Goal: Information Seeking & Learning: Compare options

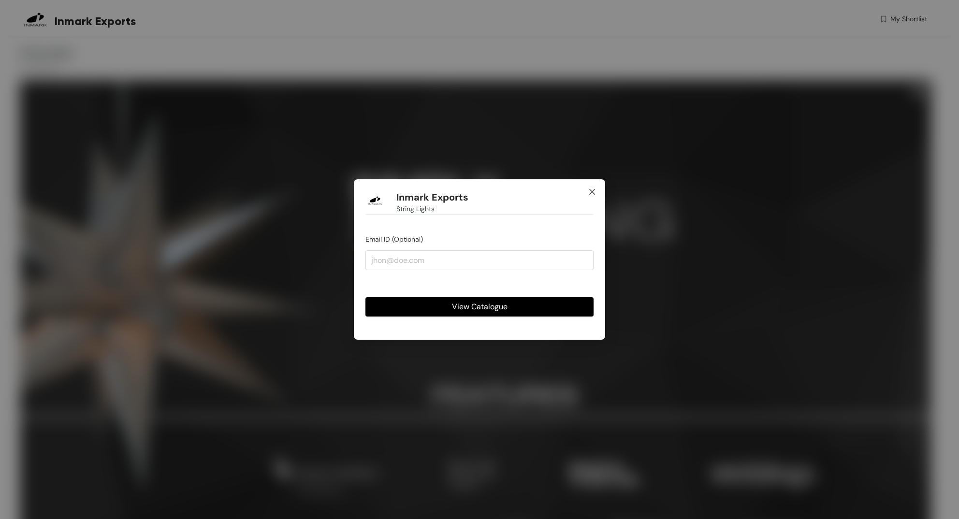
click at [591, 192] on icon "close" at bounding box center [592, 192] width 8 height 8
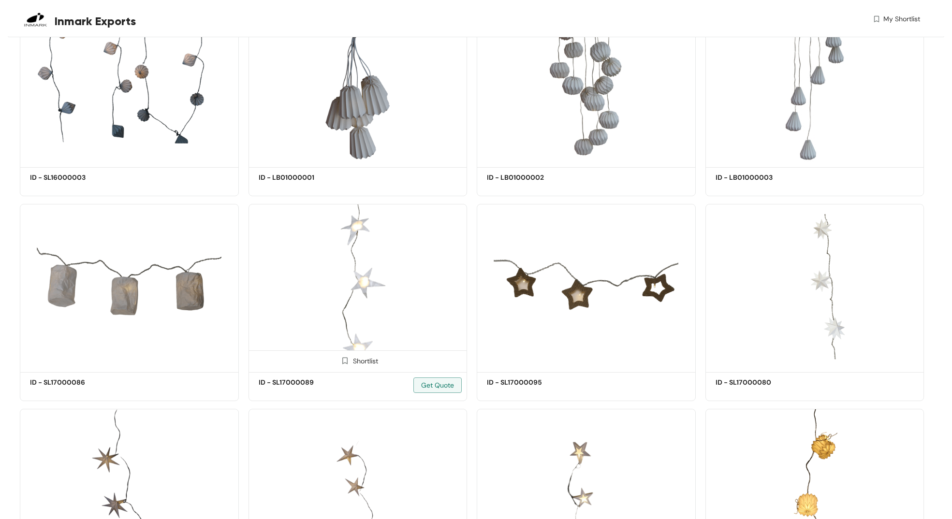
scroll to position [3476, 0]
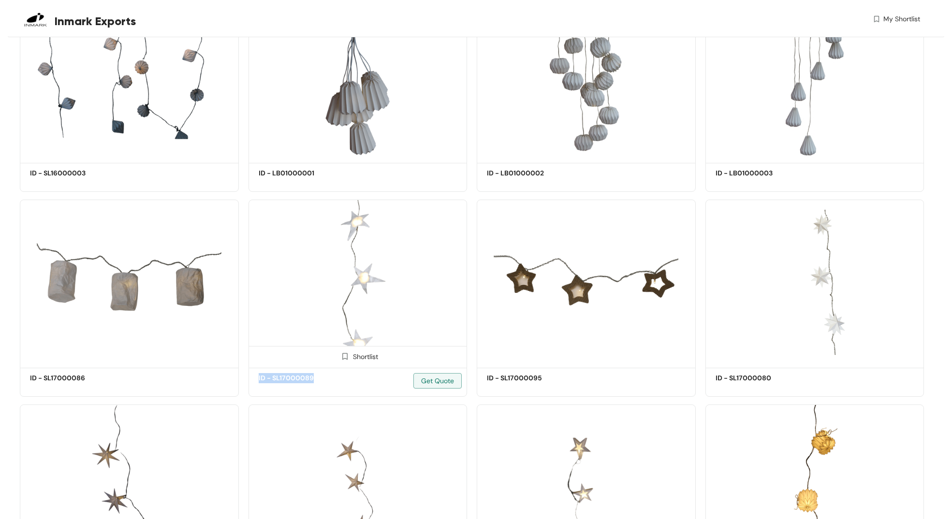
drag, startPoint x: 319, startPoint y: 380, endPoint x: 250, endPoint y: 379, distance: 68.7
click at [250, 379] on div "ID - SL17000089 Get Quote" at bounding box center [358, 382] width 218 height 29
copy h5 "ID - SL17000089"
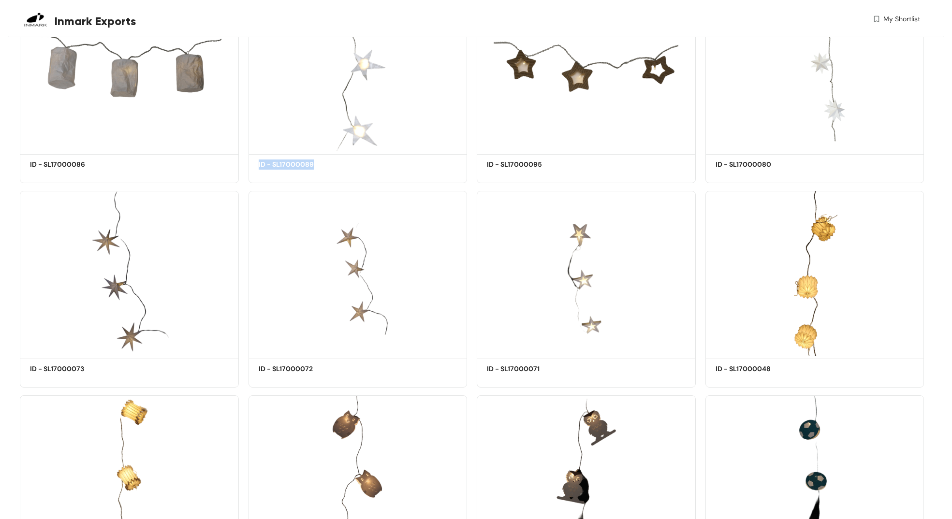
scroll to position [3681, 0]
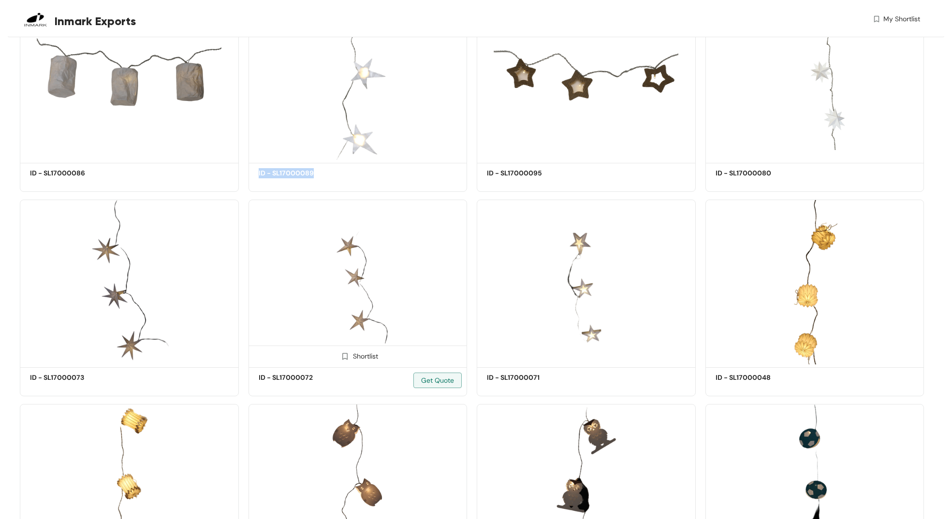
click at [363, 299] on img at bounding box center [357, 282] width 219 height 165
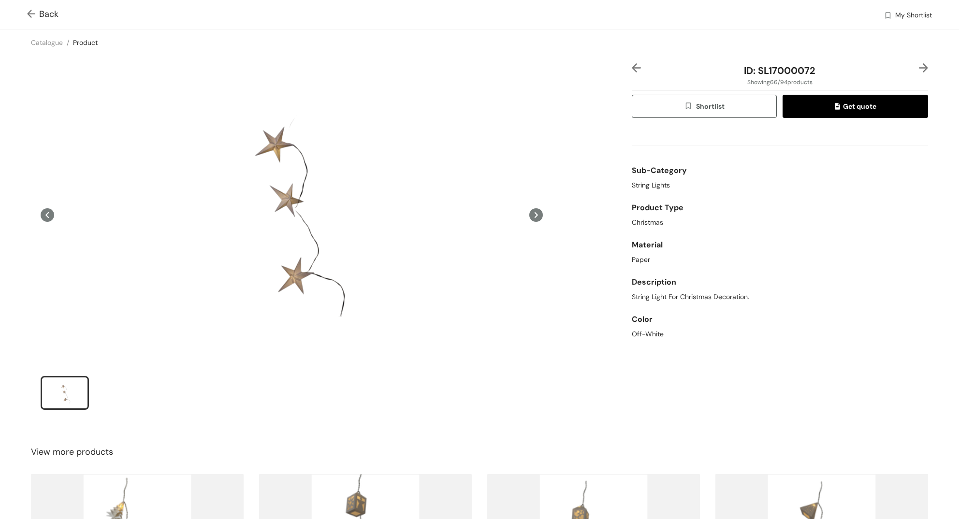
click at [28, 12] on img at bounding box center [33, 15] width 12 height 10
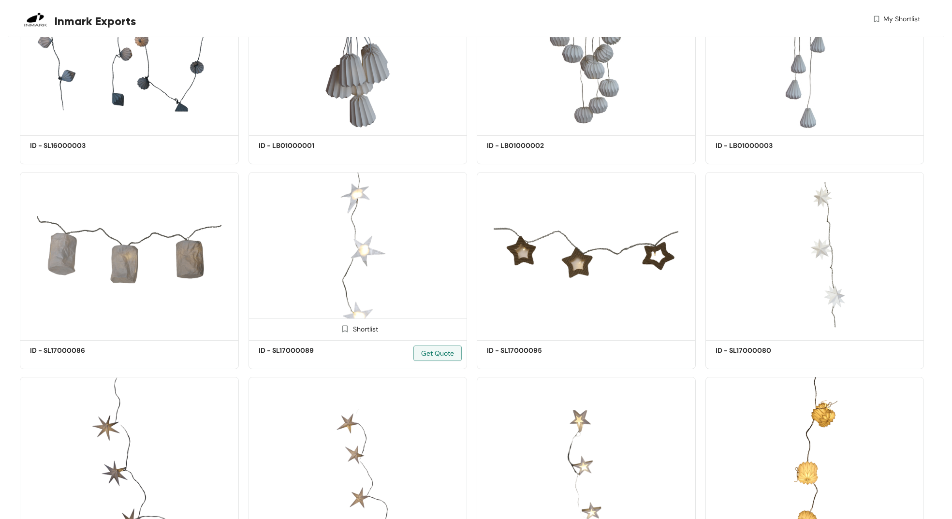
scroll to position [3282, 0]
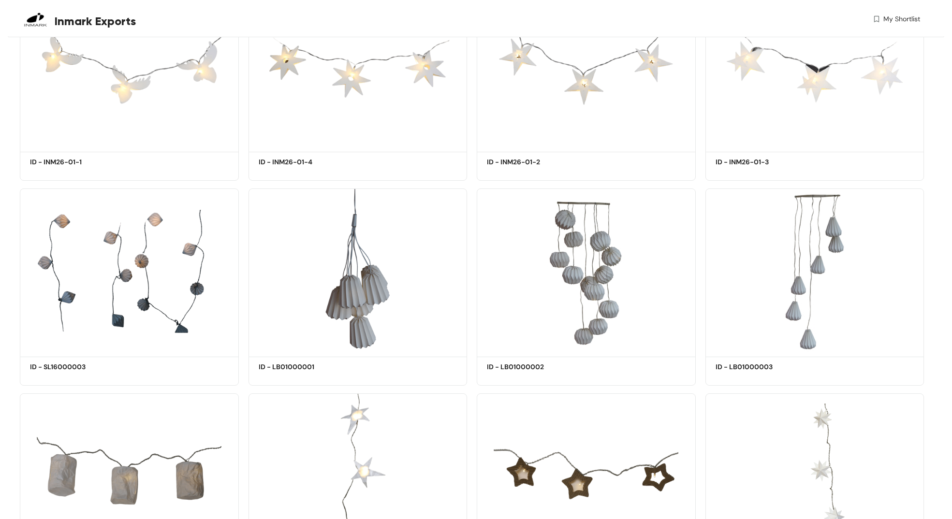
click at [374, 479] on img at bounding box center [357, 476] width 219 height 165
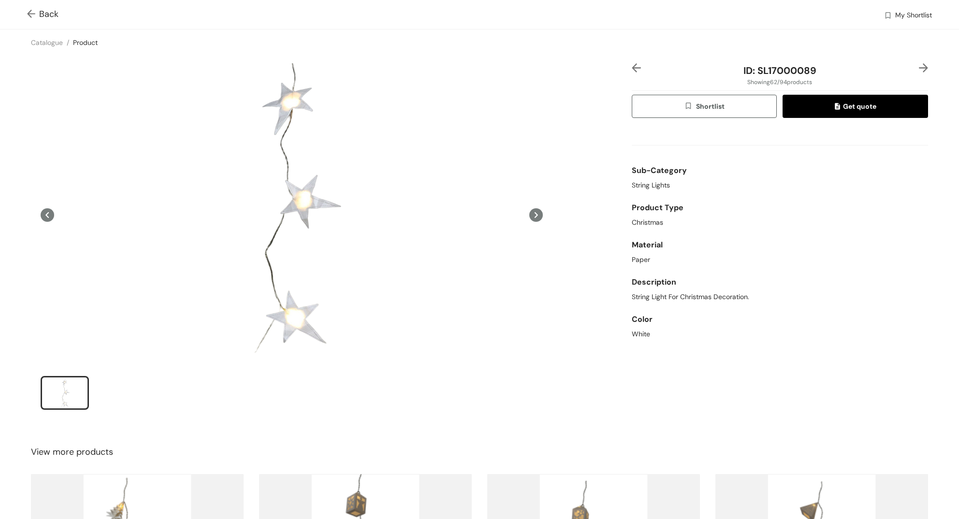
click at [29, 13] on img at bounding box center [33, 15] width 12 height 10
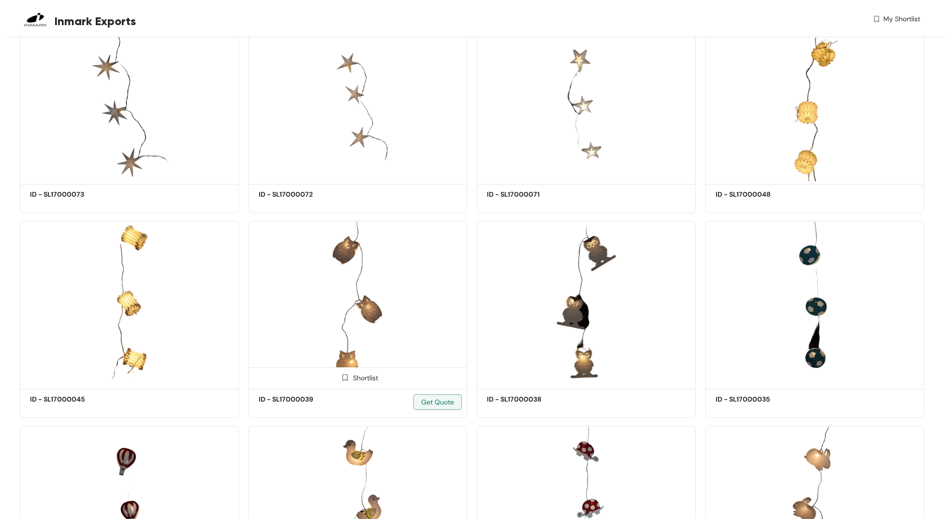
scroll to position [3911, 0]
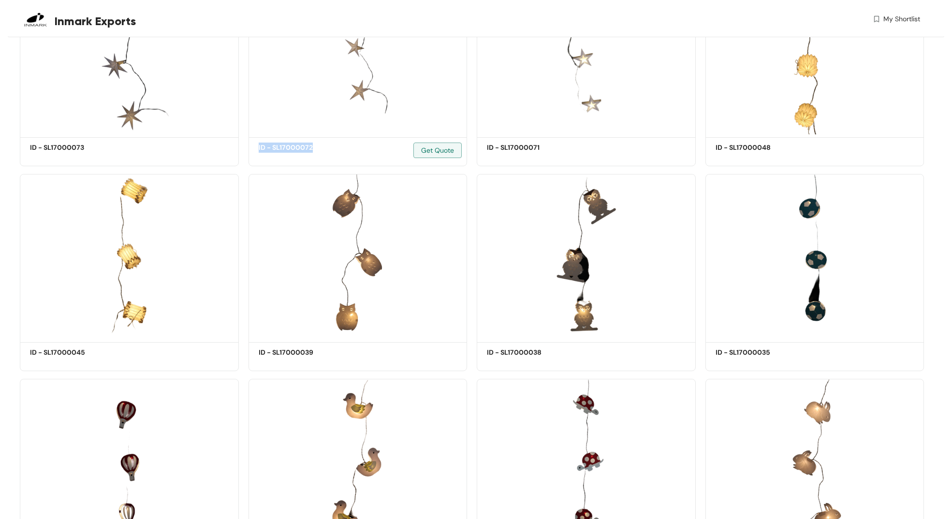
drag, startPoint x: 312, startPoint y: 149, endPoint x: 245, endPoint y: 153, distance: 67.3
click at [245, 153] on div "Shortlist ID - SL17000072 Get Quote" at bounding box center [358, 64] width 229 height 205
copy h5 "ID - SL17000072"
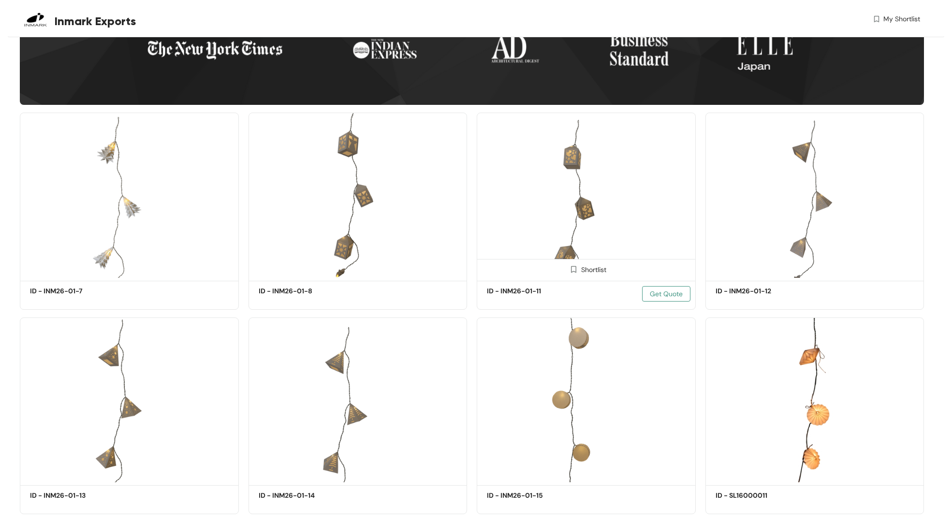
scroll to position [492, 0]
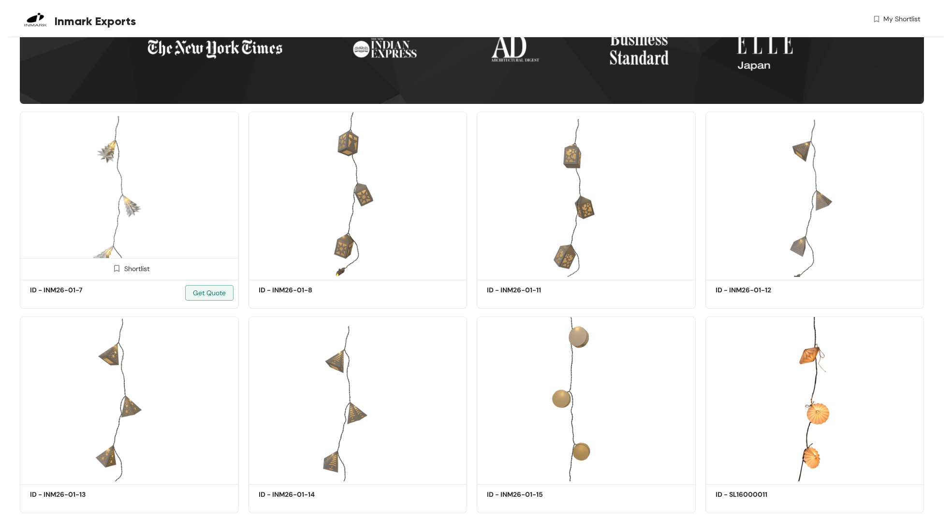
click at [145, 197] on img at bounding box center [129, 194] width 219 height 165
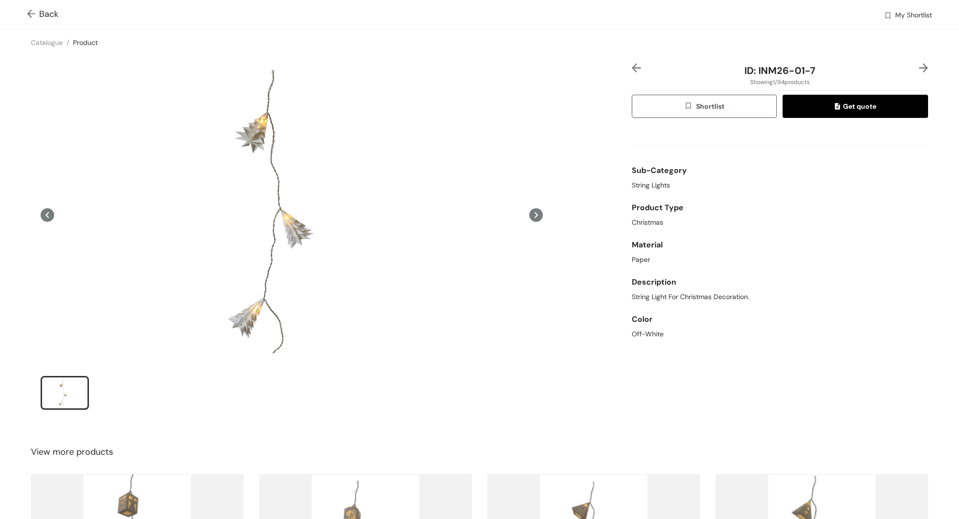
click at [28, 13] on img at bounding box center [33, 15] width 12 height 10
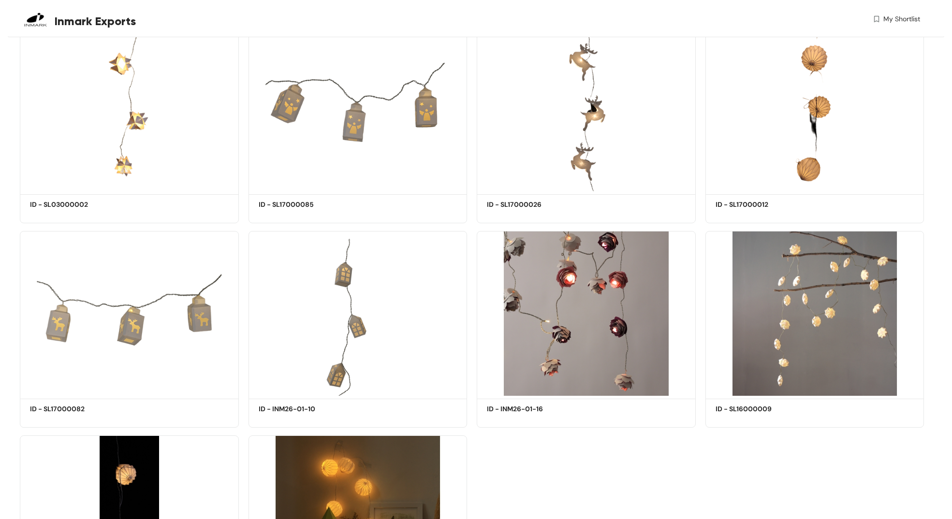
scroll to position [5029, 0]
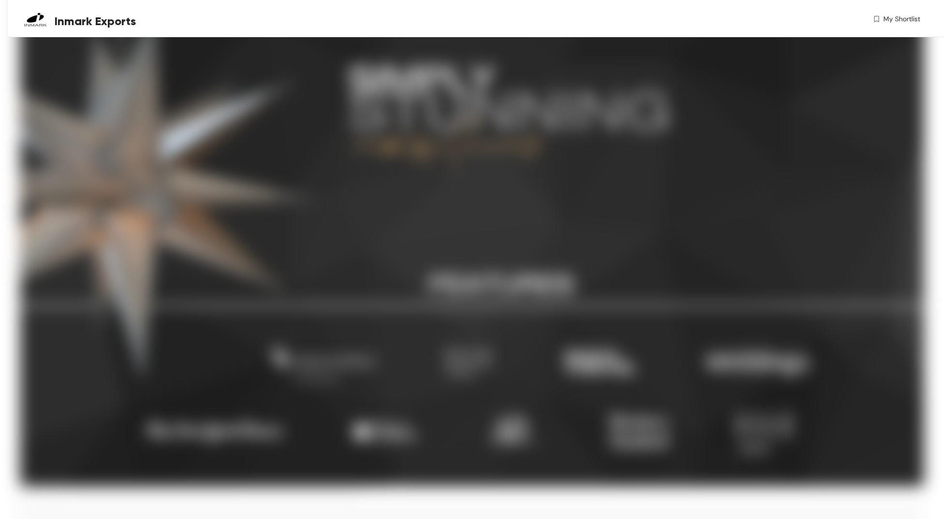
scroll to position [134, 0]
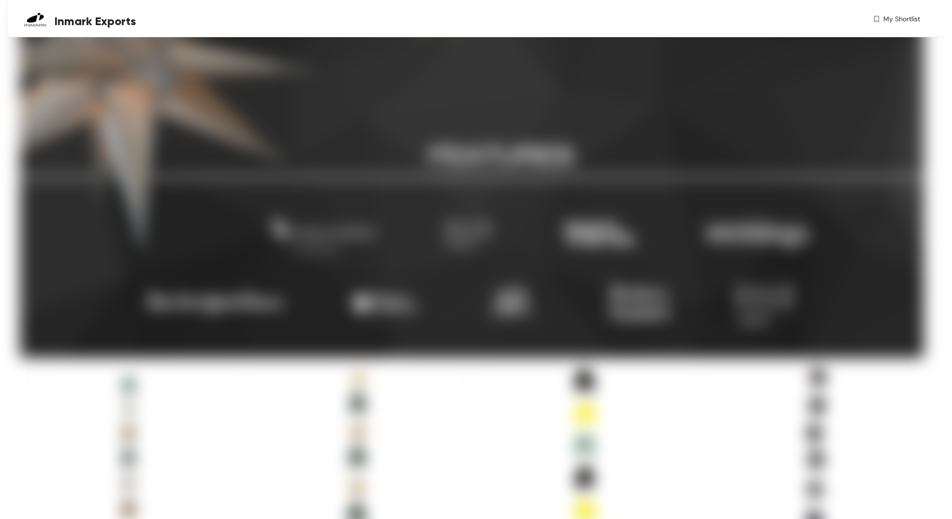
scroll to position [456, 0]
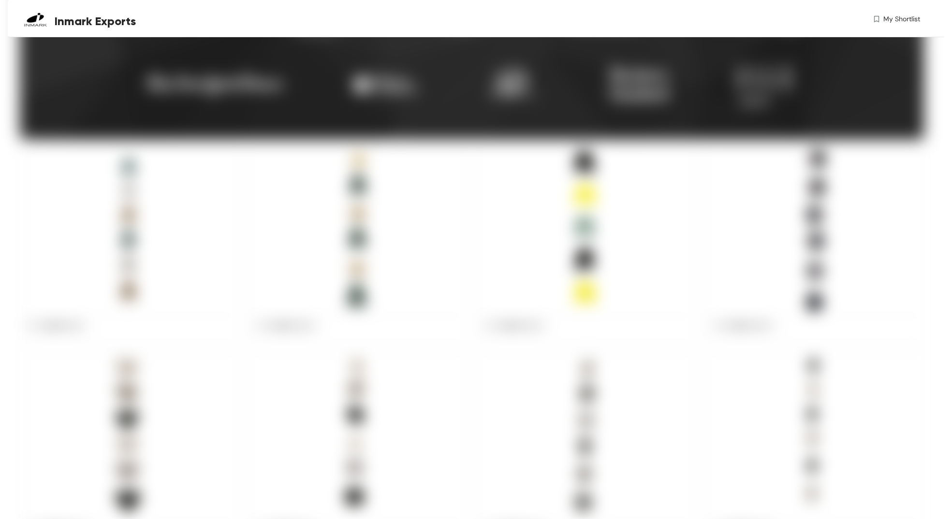
click at [124, 23] on span "Inmark Exports" at bounding box center [95, 21] width 81 height 17
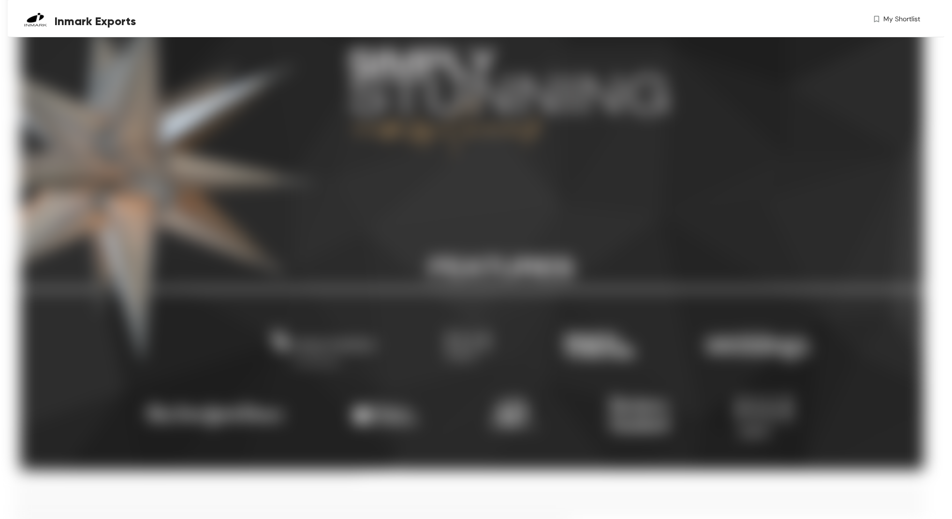
scroll to position [134, 0]
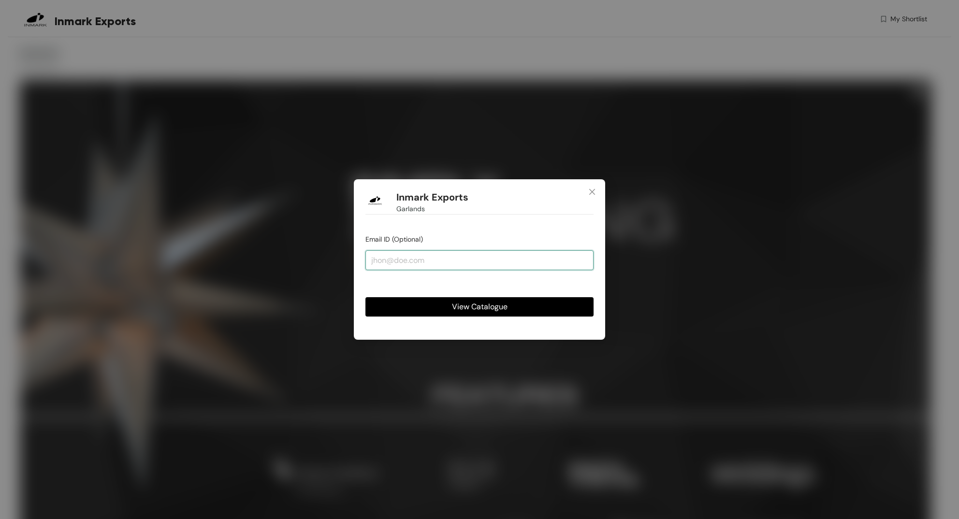
click at [435, 263] on input "email" at bounding box center [479, 259] width 228 height 19
type input "[PERSON_NAME][EMAIL_ADDRESS][PERSON_NAME][DOMAIN_NAME]"
click at [478, 305] on span "View Catalogue" at bounding box center [480, 307] width 56 height 12
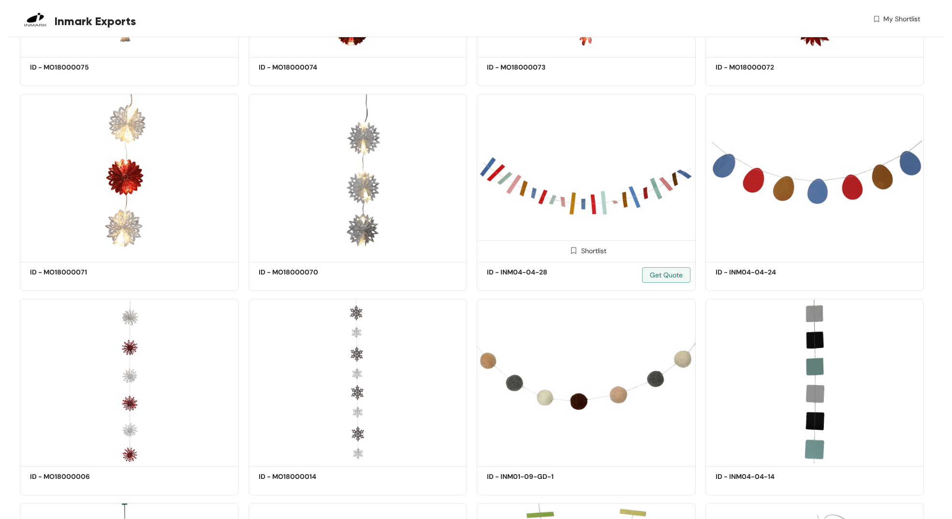
scroll to position [3590, 0]
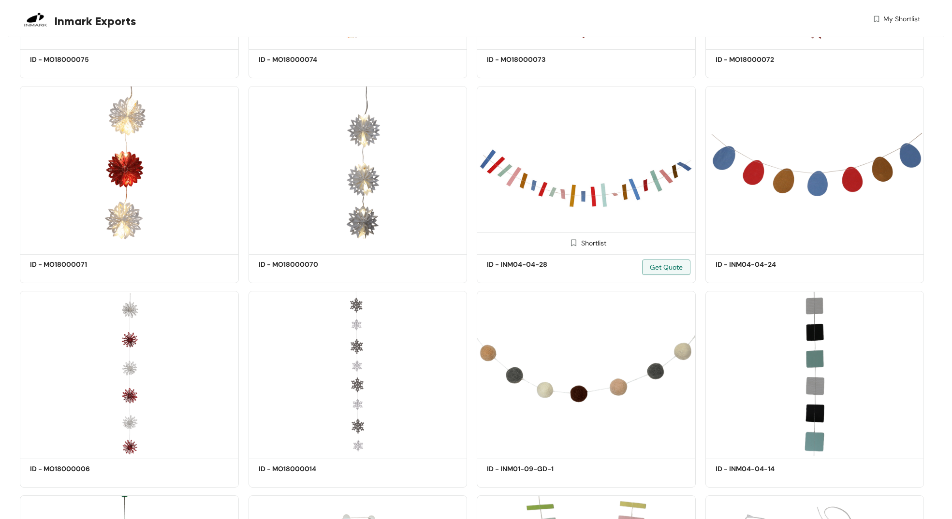
click at [555, 181] on img at bounding box center [586, 168] width 219 height 165
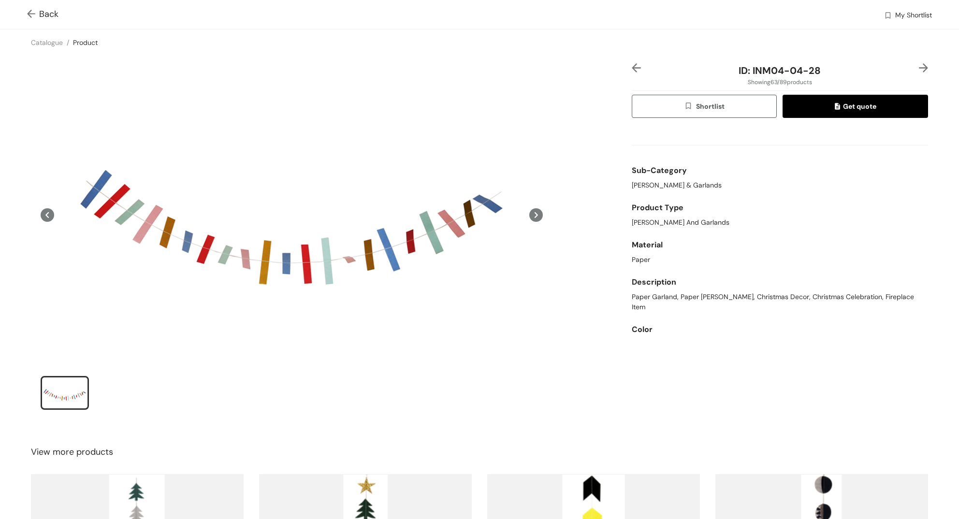
click at [34, 14] on img at bounding box center [33, 15] width 12 height 10
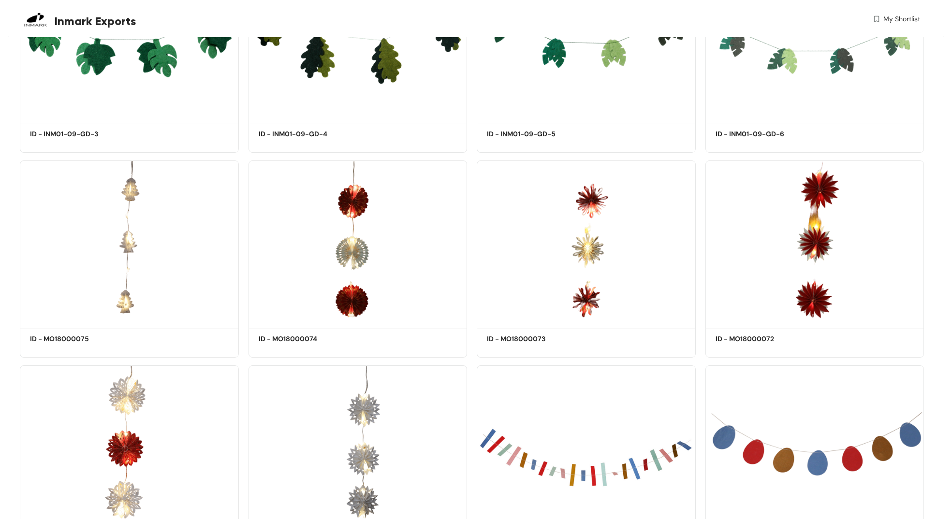
scroll to position [3441, 0]
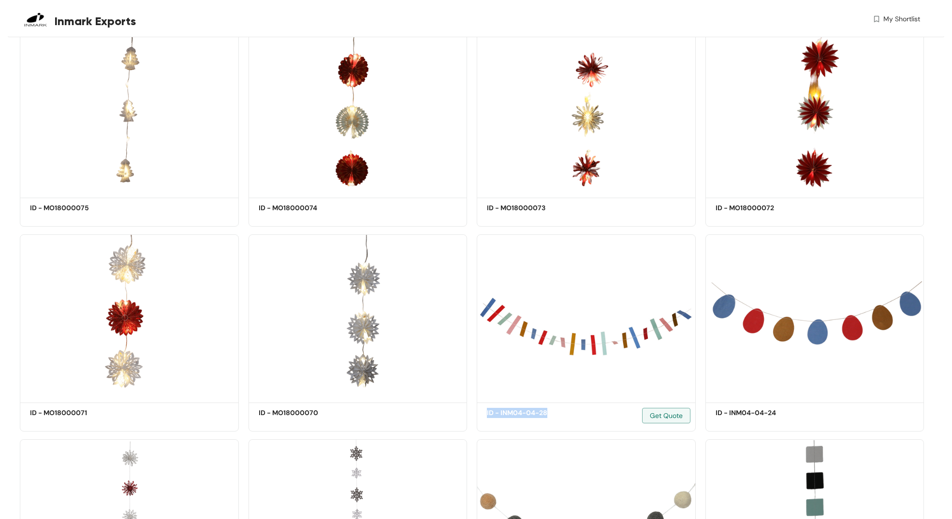
drag, startPoint x: 529, startPoint y: 416, endPoint x: 473, endPoint y: 419, distance: 56.1
click at [473, 419] on div "Shortlist ID - INM04-04-28 Get Quote" at bounding box center [586, 329] width 229 height 205
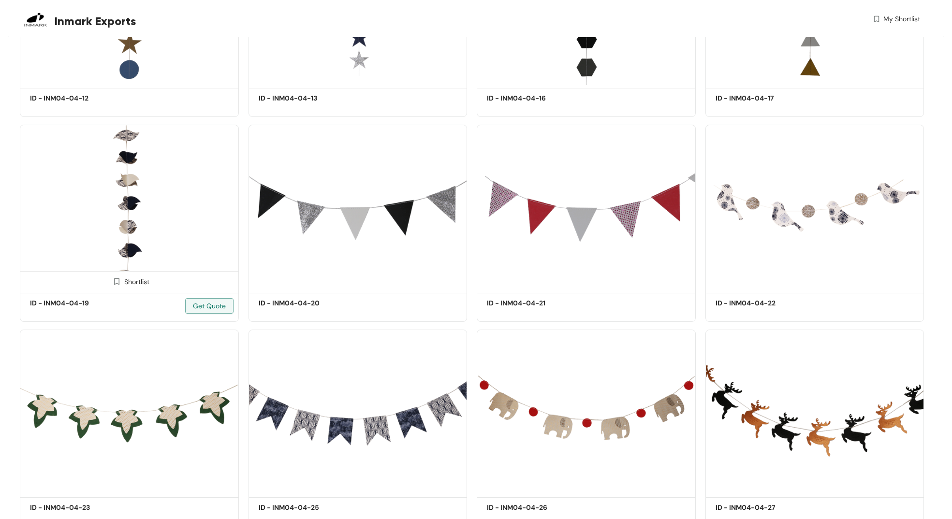
scroll to position [872, 0]
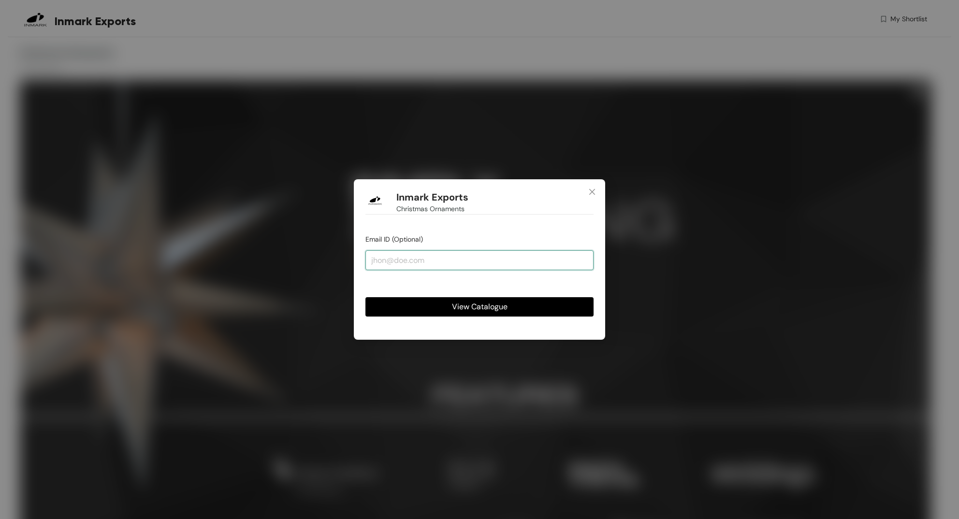
click at [423, 264] on input "email" at bounding box center [479, 259] width 228 height 19
type input "[PERSON_NAME][EMAIL_ADDRESS][PERSON_NAME][DOMAIN_NAME]"
click at [447, 304] on button "View Catalogue" at bounding box center [479, 306] width 228 height 19
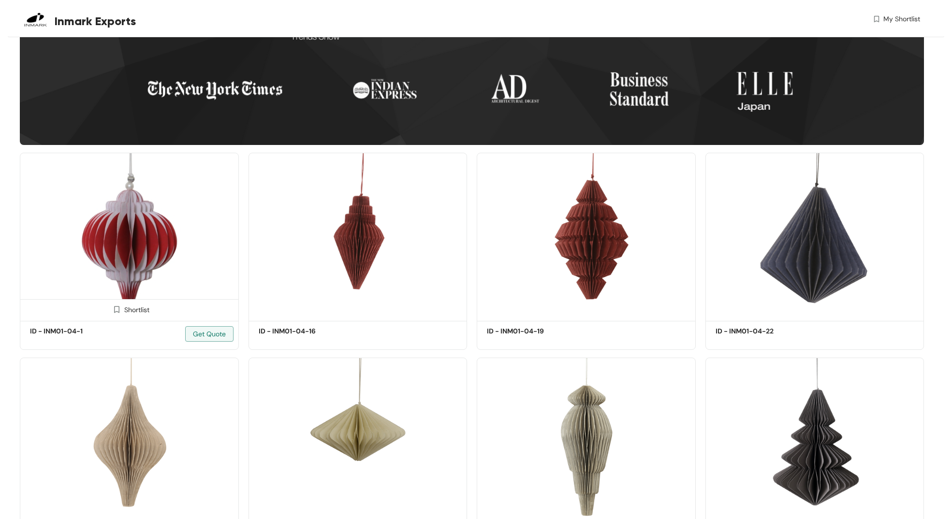
scroll to position [499, 0]
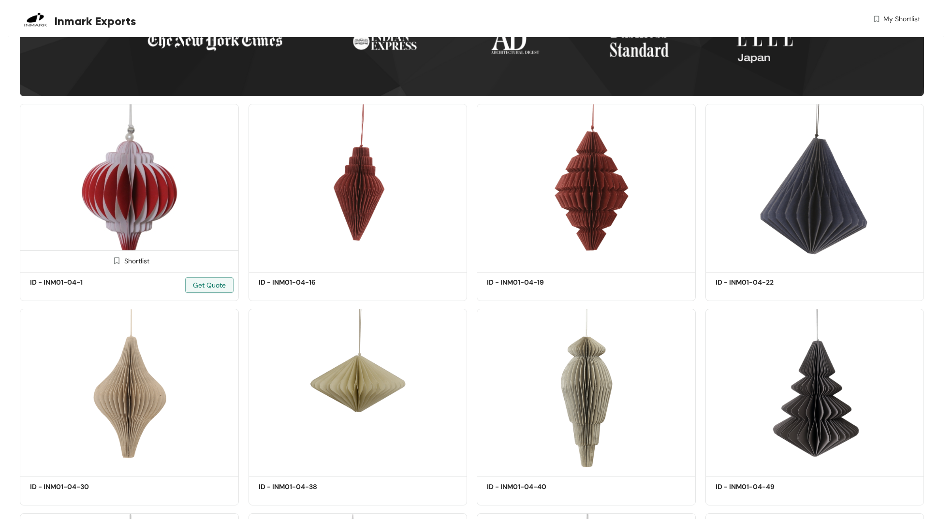
click at [203, 178] on img at bounding box center [129, 186] width 219 height 165
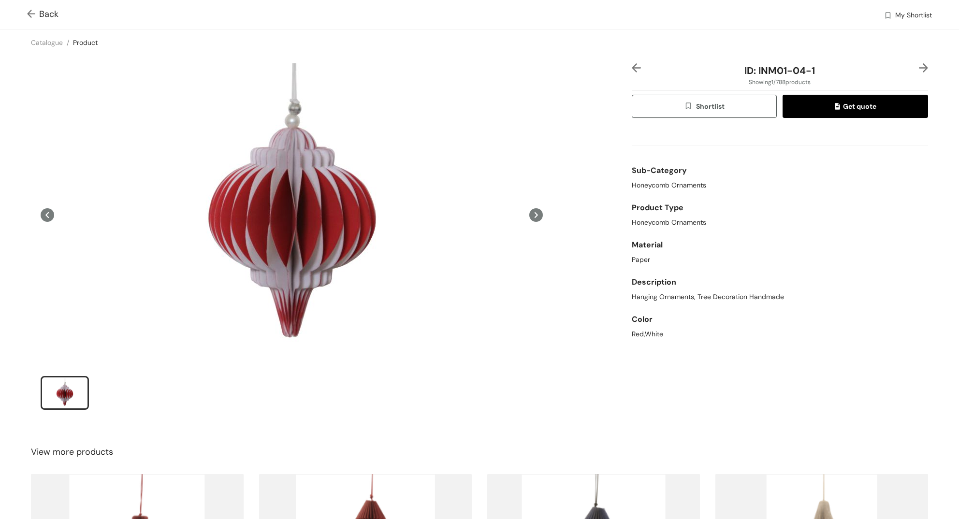
click at [27, 13] on img at bounding box center [33, 15] width 12 height 10
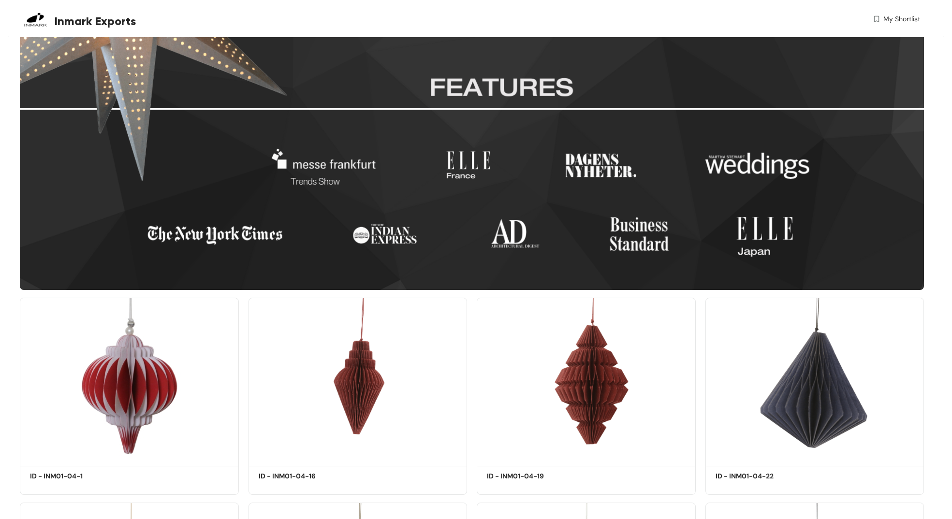
scroll to position [389, 0]
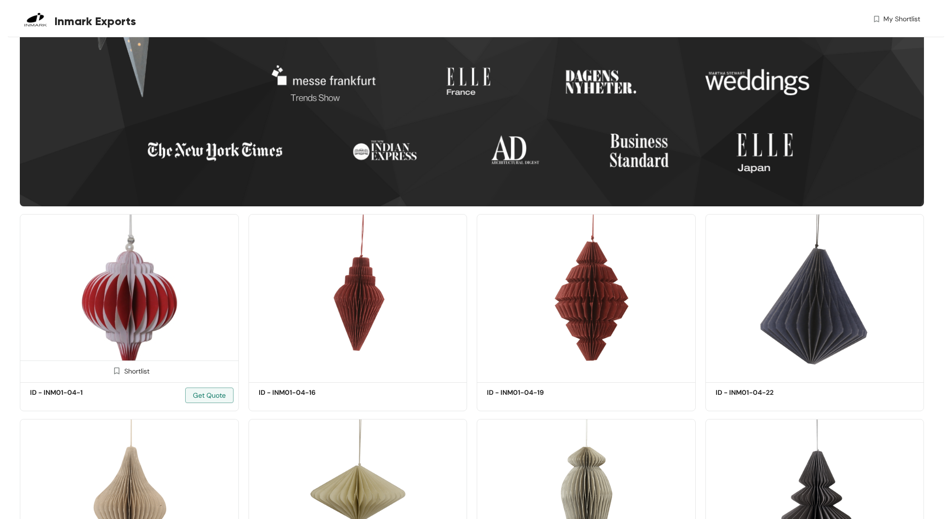
click at [100, 399] on div "ID - INM01-04-1 Get Quote" at bounding box center [71, 394] width 82 height 12
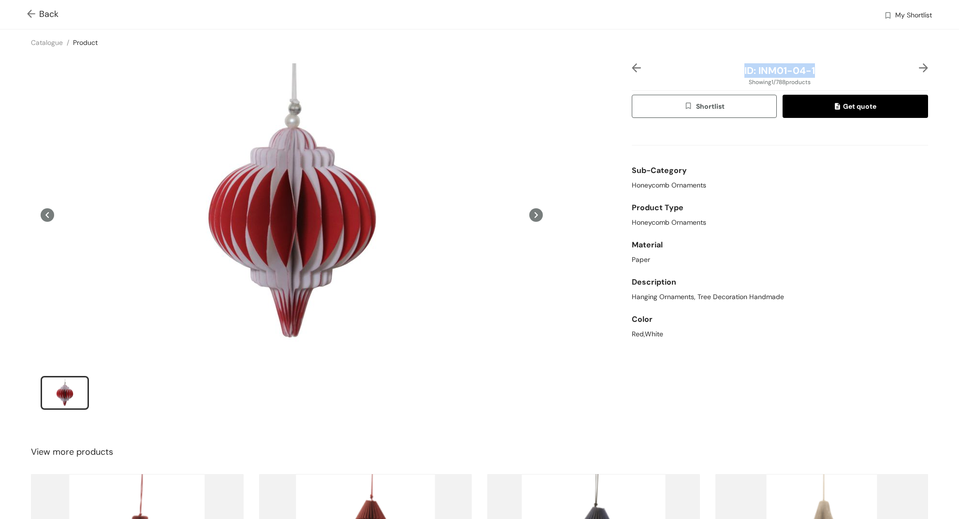
drag, startPoint x: 813, startPoint y: 70, endPoint x: 736, endPoint y: 72, distance: 76.4
click at [736, 72] on div "ID: INM01-04-1" at bounding box center [780, 70] width 247 height 15
copy span "ID: INM01-04-1"
click at [29, 8] on span at bounding box center [33, 14] width 12 height 12
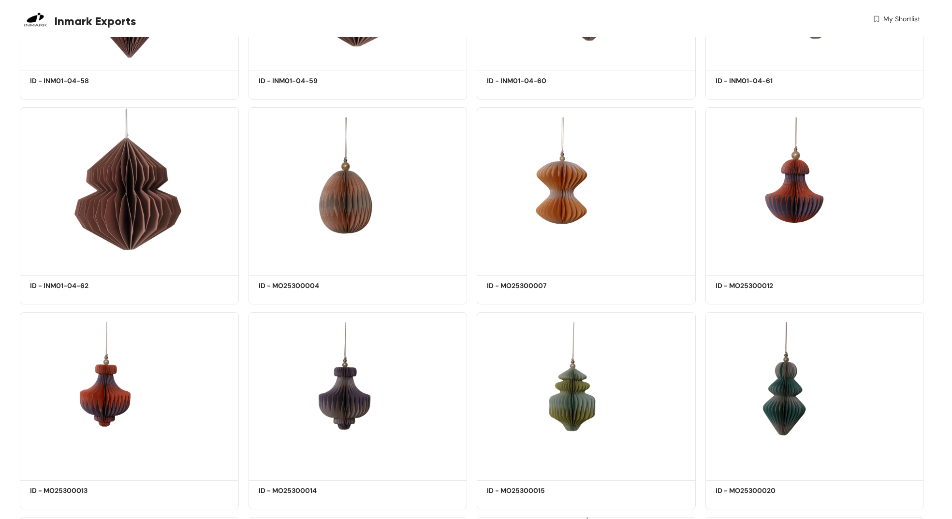
scroll to position [1569, 0]
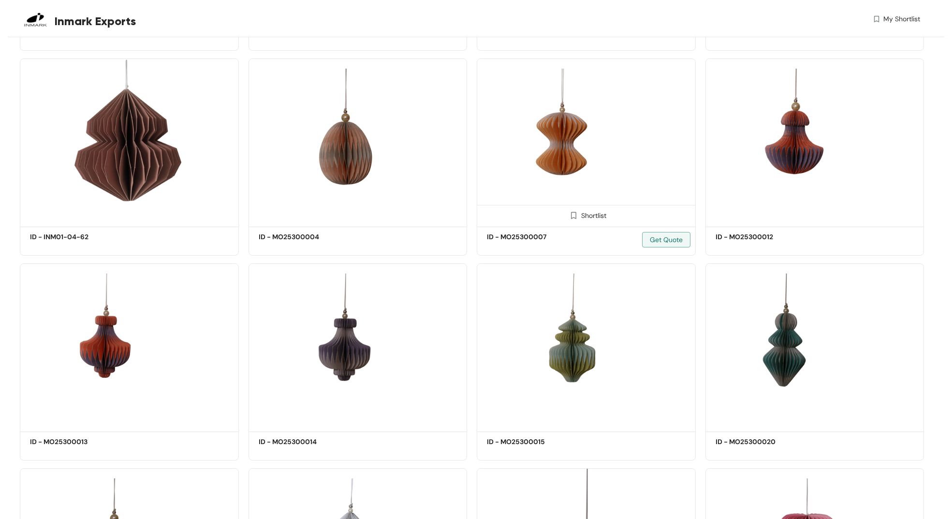
click at [657, 163] on img at bounding box center [586, 140] width 219 height 165
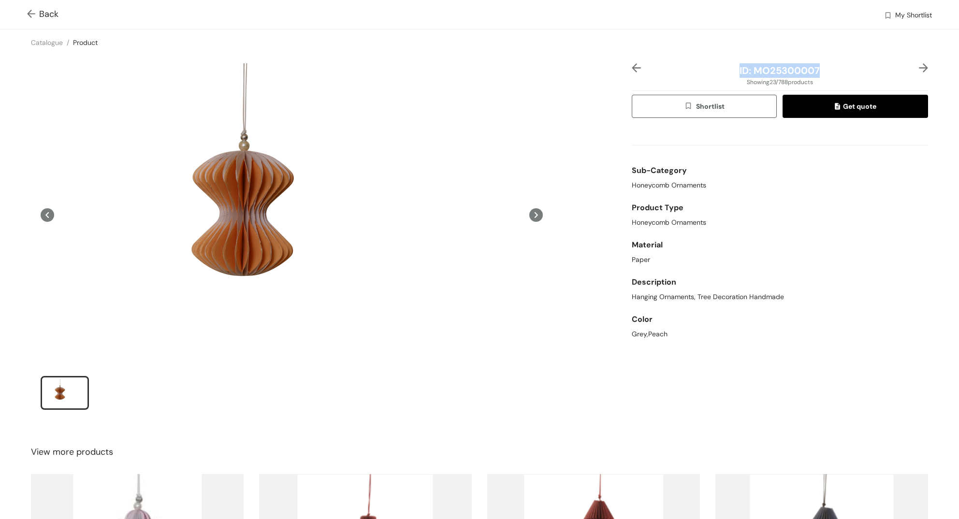
drag, startPoint x: 818, startPoint y: 66, endPoint x: 732, endPoint y: 73, distance: 85.9
click at [732, 73] on div "ID: MO25300007" at bounding box center [780, 70] width 247 height 15
copy span "ID: MO25300007"
click at [39, 8] on span "Back" at bounding box center [42, 14] width 31 height 13
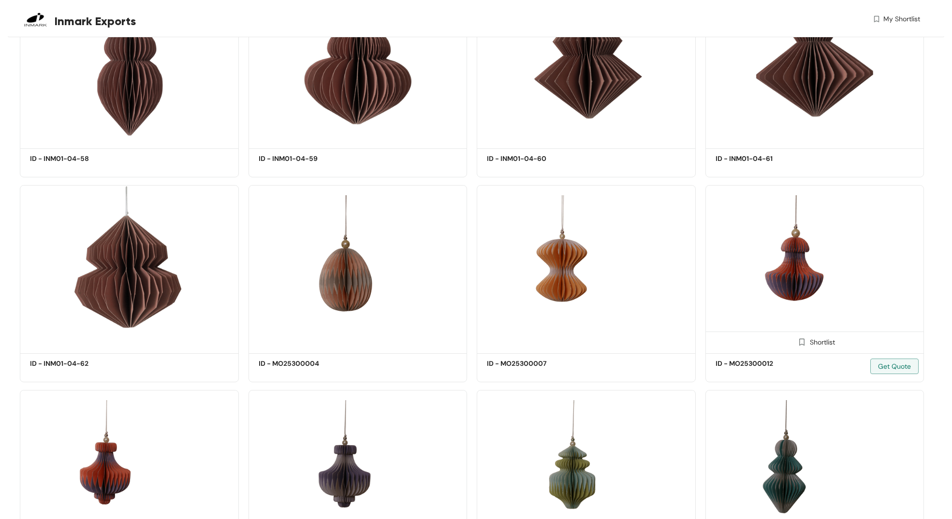
scroll to position [1454, 0]
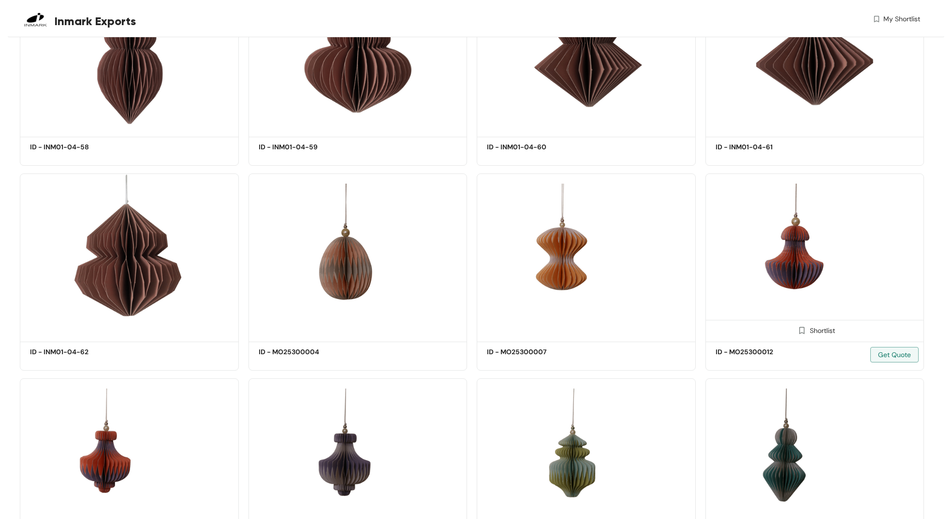
click at [838, 227] on img at bounding box center [814, 256] width 219 height 165
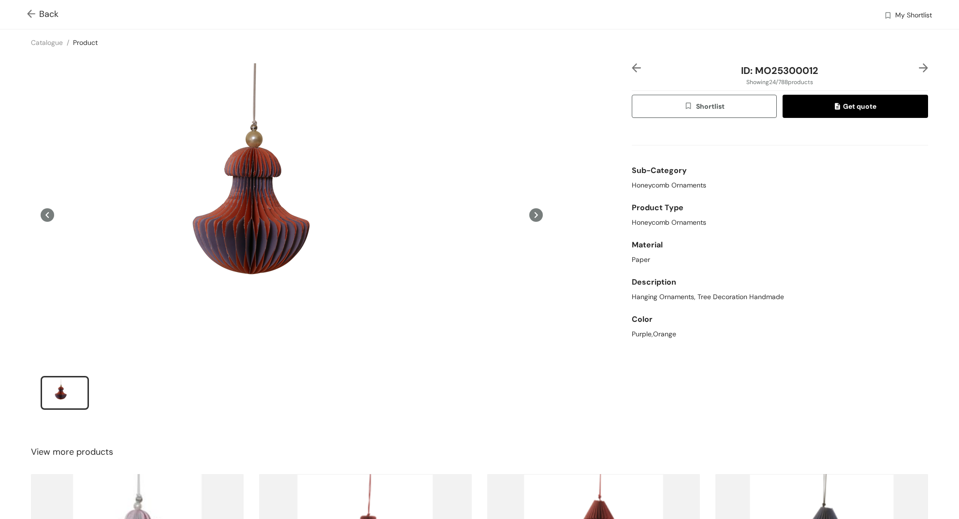
click at [28, 13] on img at bounding box center [33, 15] width 12 height 10
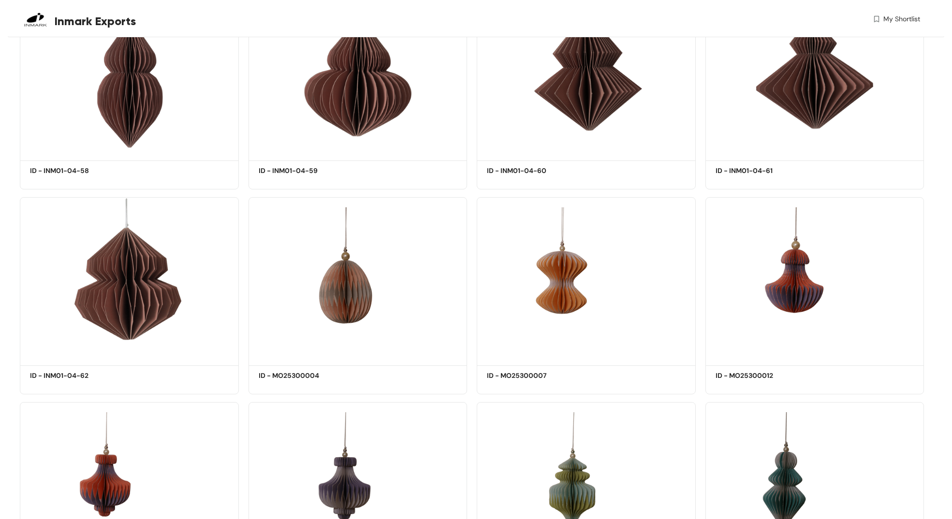
scroll to position [1478, 0]
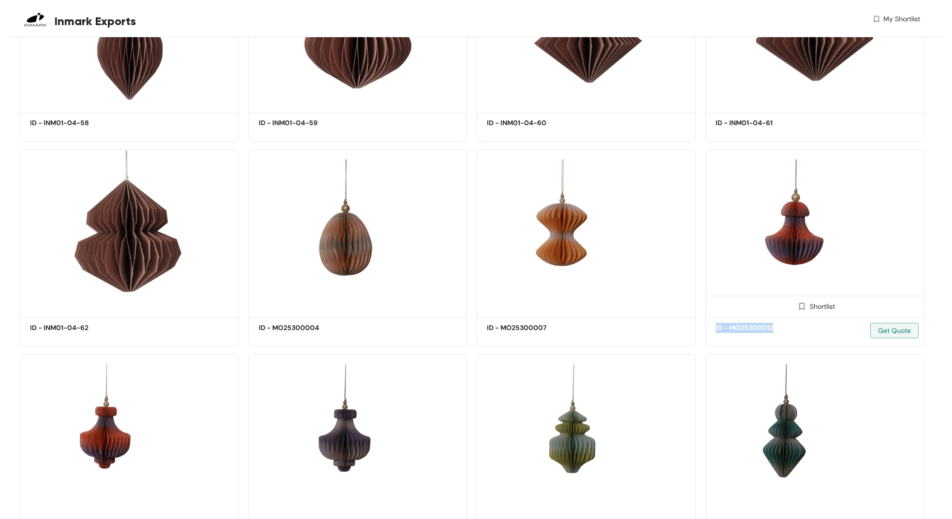
drag, startPoint x: 737, startPoint y: 333, endPoint x: 713, endPoint y: 332, distance: 24.7
click at [713, 332] on div "ID - MO25300012 Get Quote" at bounding box center [815, 332] width 218 height 29
copy h5 "ID - MO25300012"
click at [154, 436] on img at bounding box center [129, 436] width 219 height 165
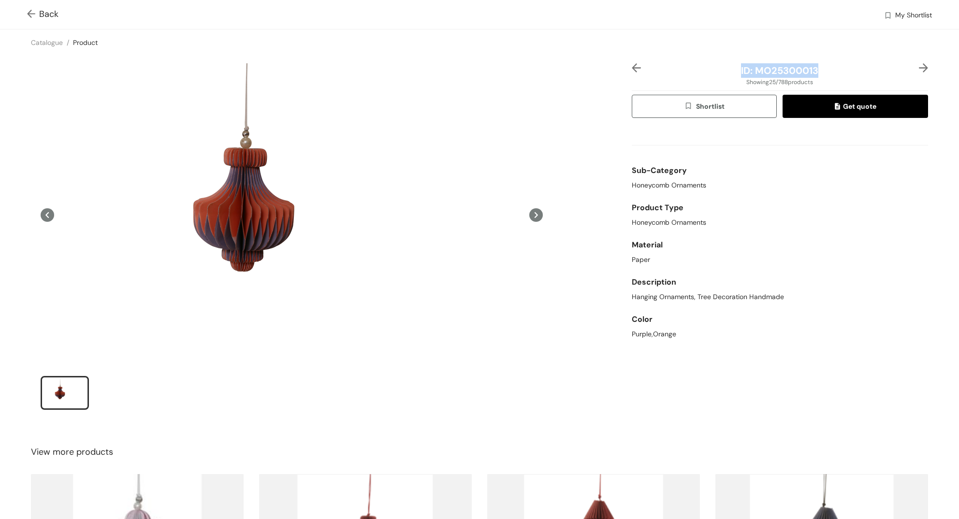
drag, startPoint x: 824, startPoint y: 71, endPoint x: 730, endPoint y: 70, distance: 93.8
click at [730, 70] on div "ID: MO25300013" at bounding box center [780, 70] width 247 height 15
copy span "ID: MO25300013"
click at [32, 11] on img at bounding box center [33, 15] width 12 height 10
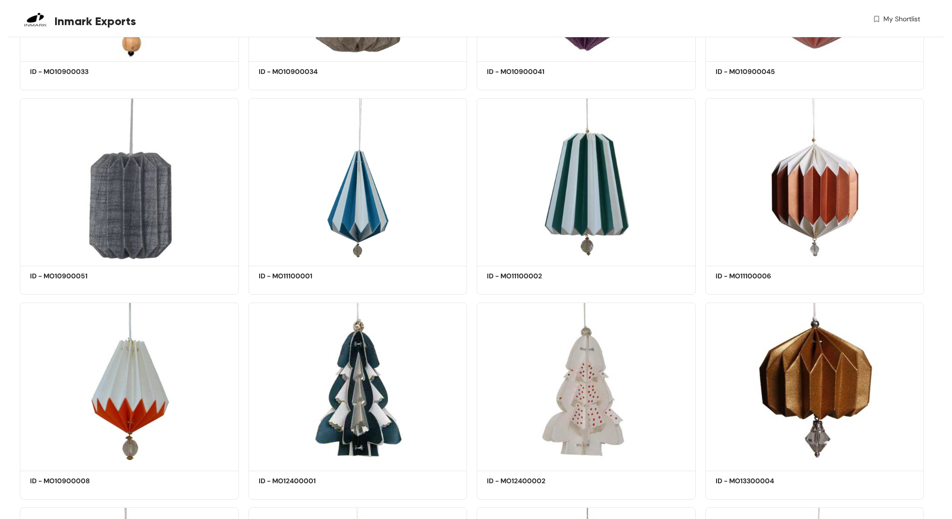
scroll to position [12016, 0]
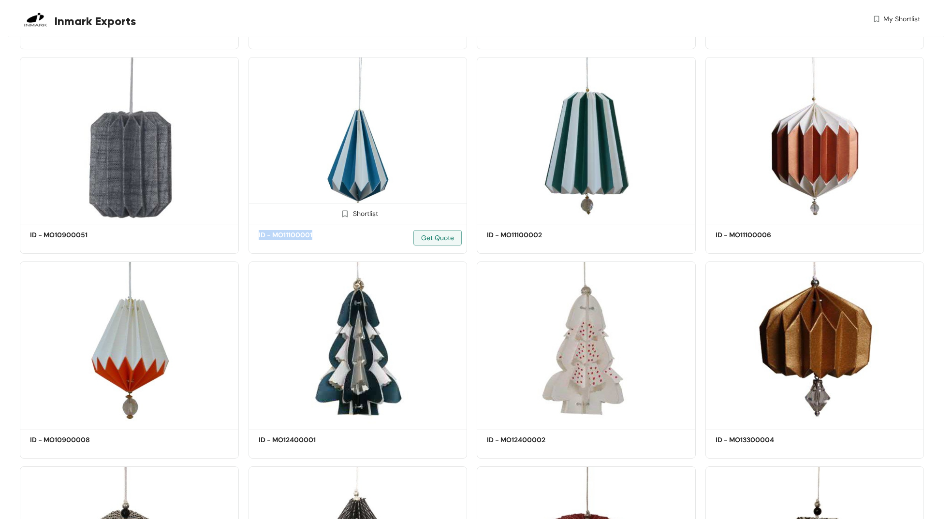
drag, startPoint x: 321, startPoint y: 247, endPoint x: 254, endPoint y: 250, distance: 66.3
click at [254, 250] on div "ID - MO11100001 Get Quote" at bounding box center [358, 239] width 218 height 29
copy h5 "ID - MO11100001"
drag, startPoint x: 515, startPoint y: 248, endPoint x: 482, endPoint y: 248, distance: 32.9
click at [482, 248] on div "ID - MO11100002 Get Quote" at bounding box center [586, 239] width 218 height 29
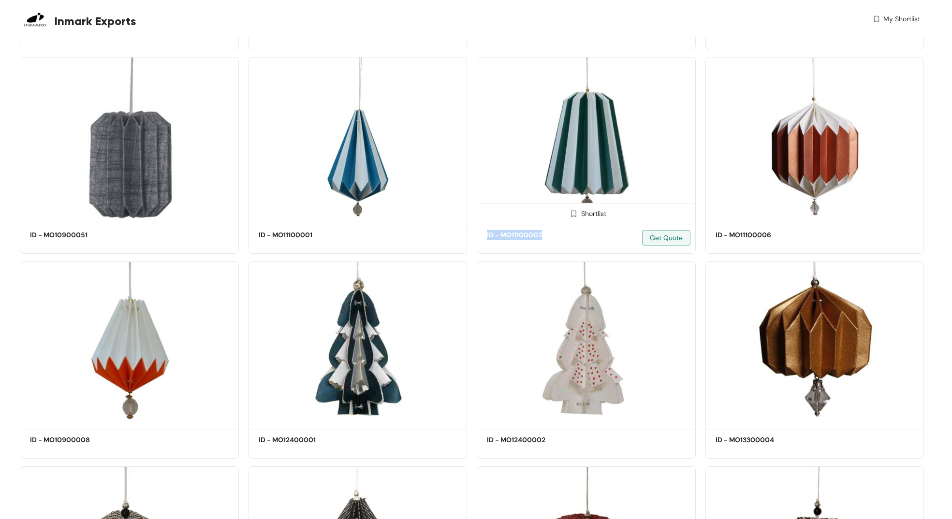
copy h5 "ID - MO11100002"
click at [365, 169] on img at bounding box center [357, 139] width 219 height 165
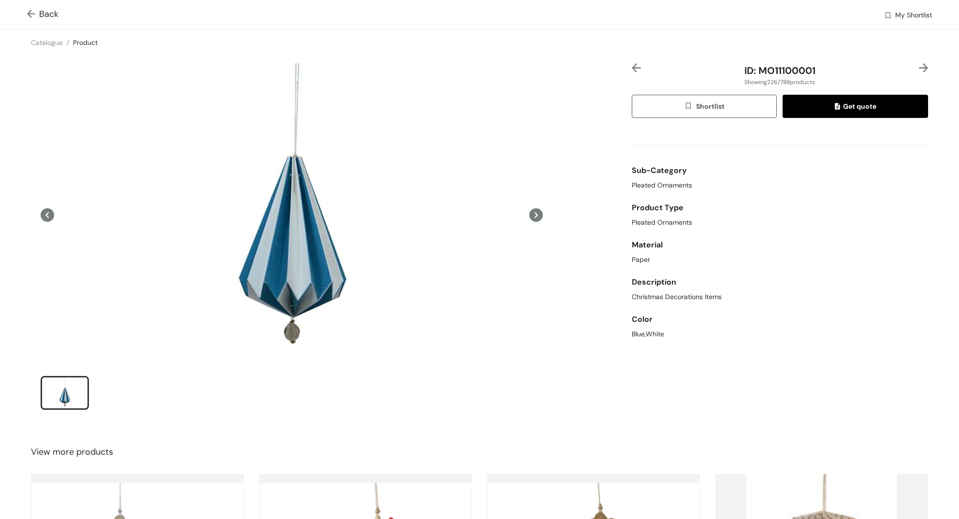
click at [30, 14] on img at bounding box center [33, 15] width 12 height 10
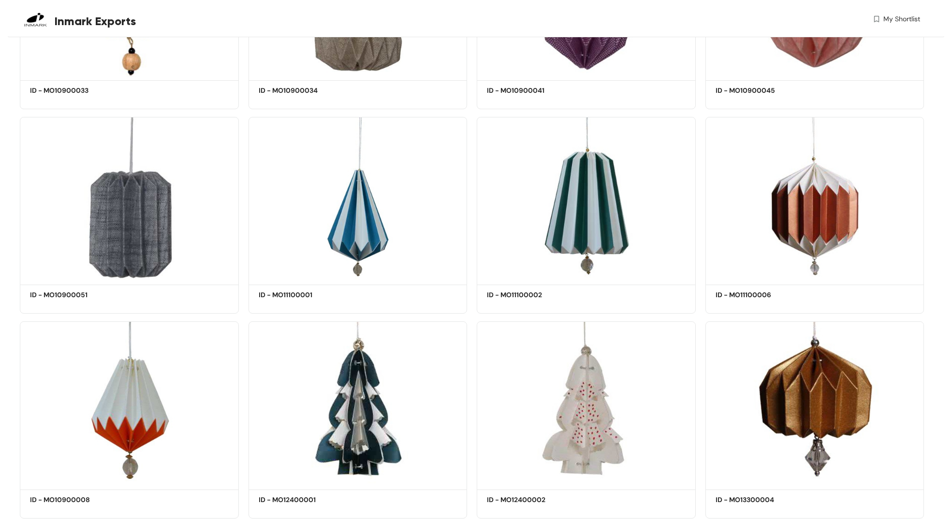
scroll to position [11960, 0]
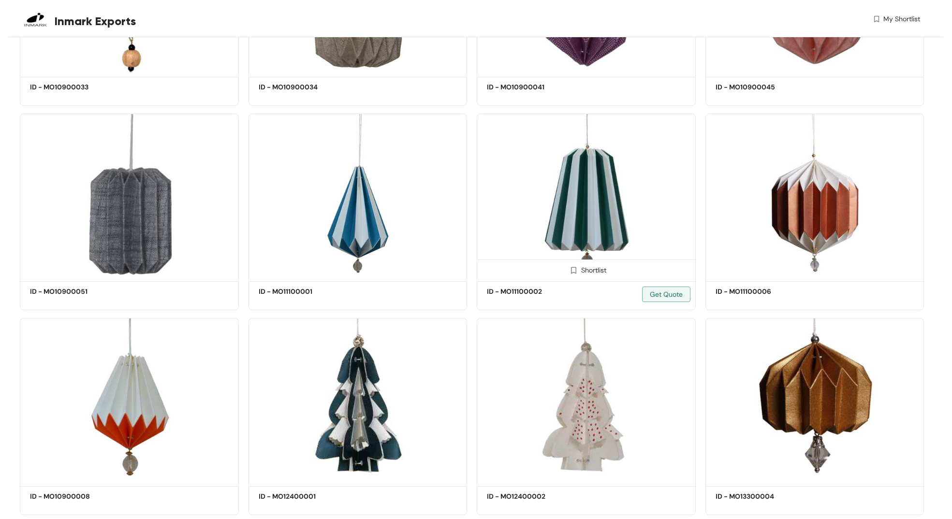
click at [637, 191] on img at bounding box center [586, 196] width 219 height 165
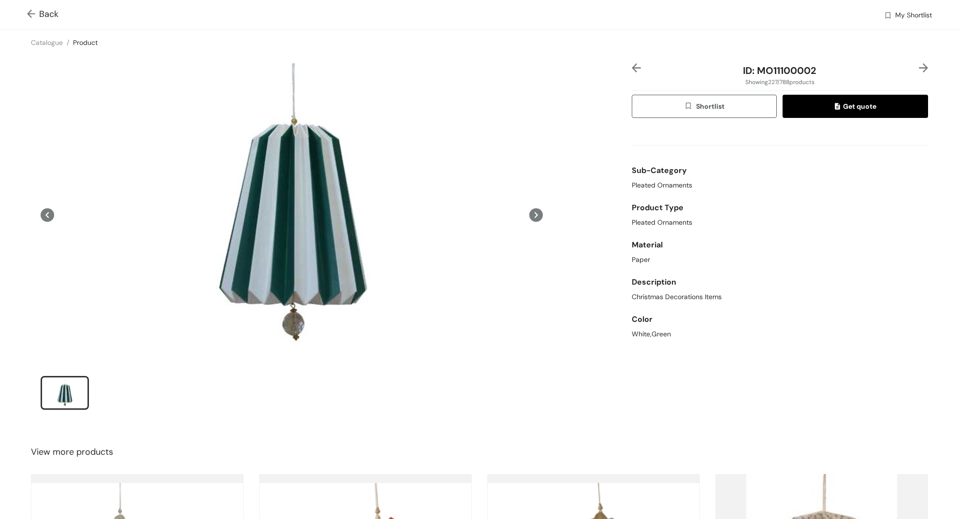
click at [30, 15] on img at bounding box center [33, 15] width 12 height 10
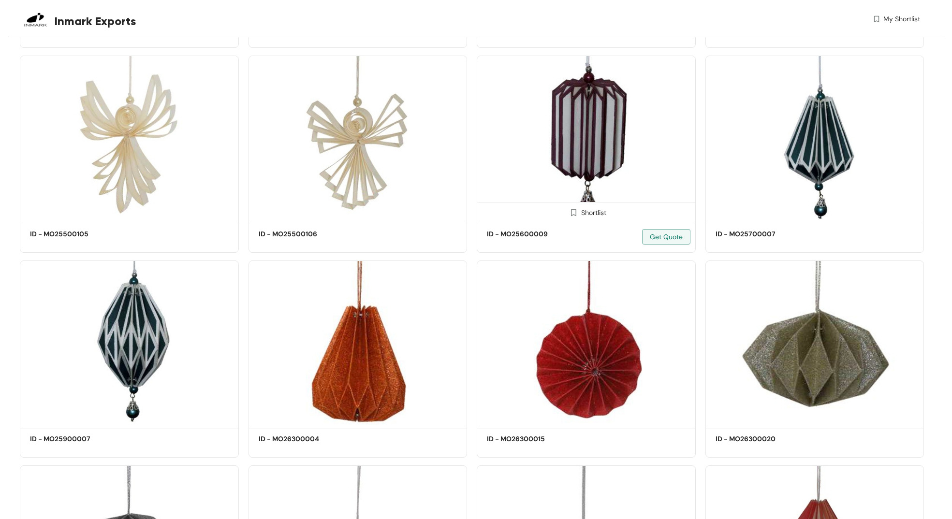
scroll to position [14073, 0]
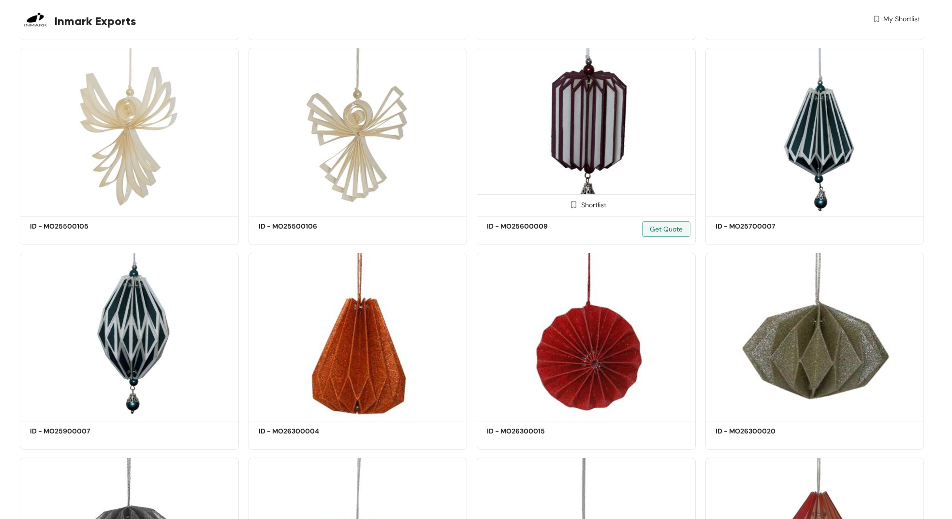
click at [610, 147] on img at bounding box center [586, 130] width 219 height 165
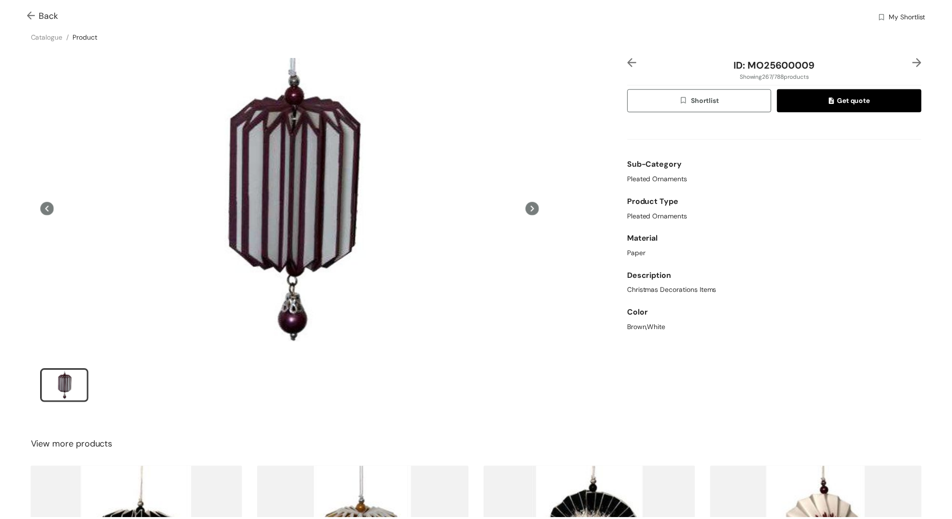
scroll to position [5, 0]
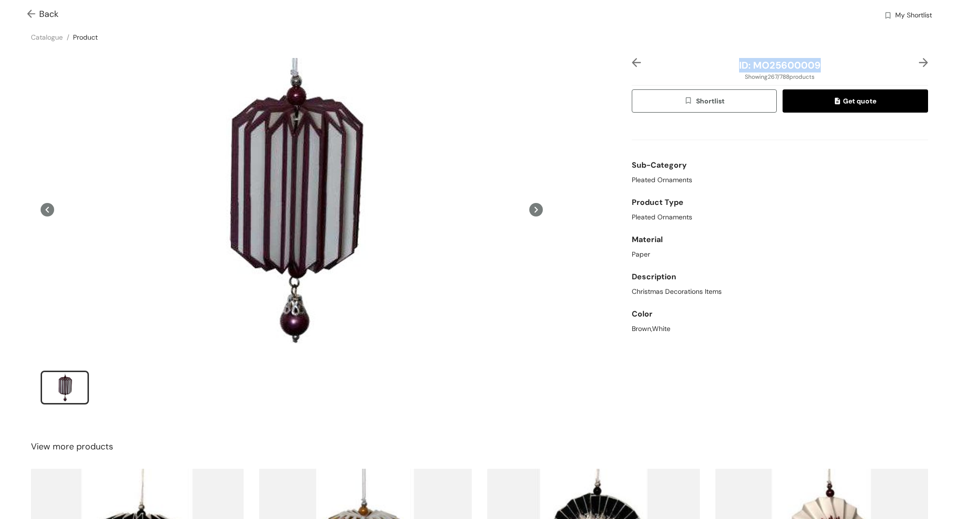
drag, startPoint x: 823, startPoint y: 59, endPoint x: 718, endPoint y: 61, distance: 105.4
click at [718, 61] on div "ID: MO25600009" at bounding box center [780, 65] width 247 height 15
copy span "ID: MO25600009"
click at [34, 15] on img at bounding box center [33, 15] width 12 height 10
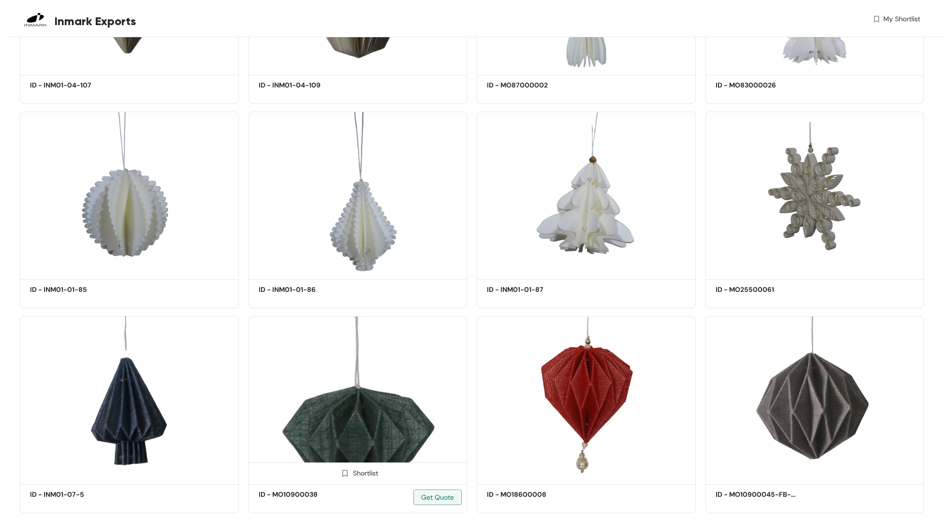
scroll to position [31619, 0]
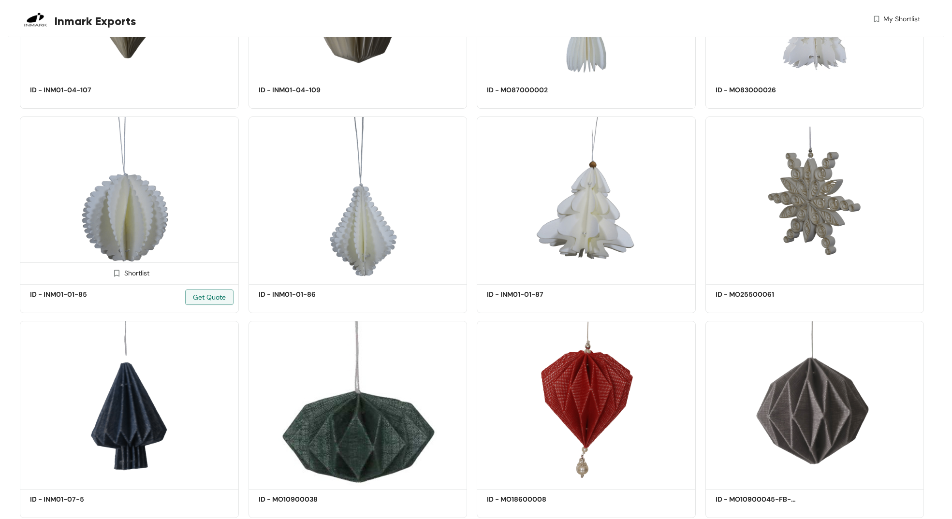
click at [125, 265] on img at bounding box center [129, 199] width 219 height 165
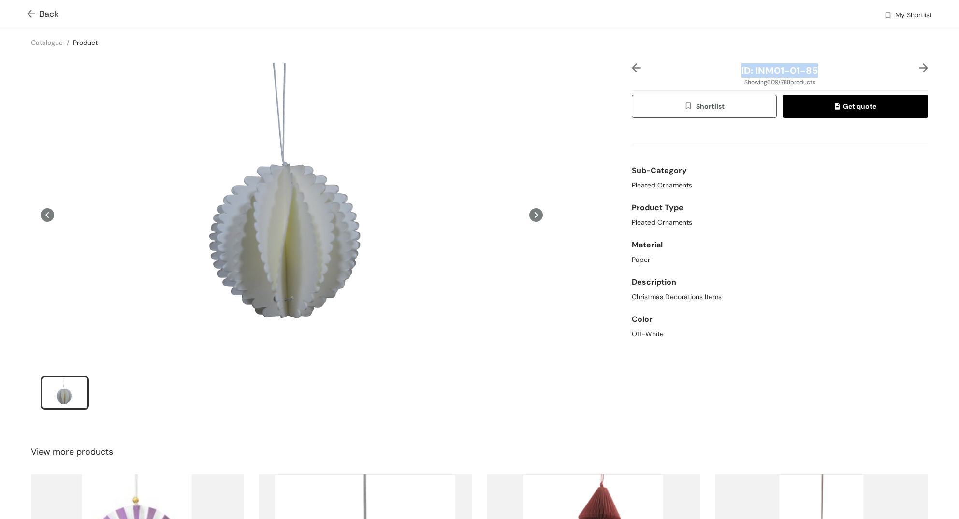
drag, startPoint x: 814, startPoint y: 72, endPoint x: 724, endPoint y: 72, distance: 89.9
click at [724, 72] on div "ID: INM01-01-85" at bounding box center [780, 70] width 247 height 15
copy span "ID: INM01-01-85"
click at [52, 44] on link "Catalogue" at bounding box center [47, 42] width 32 height 9
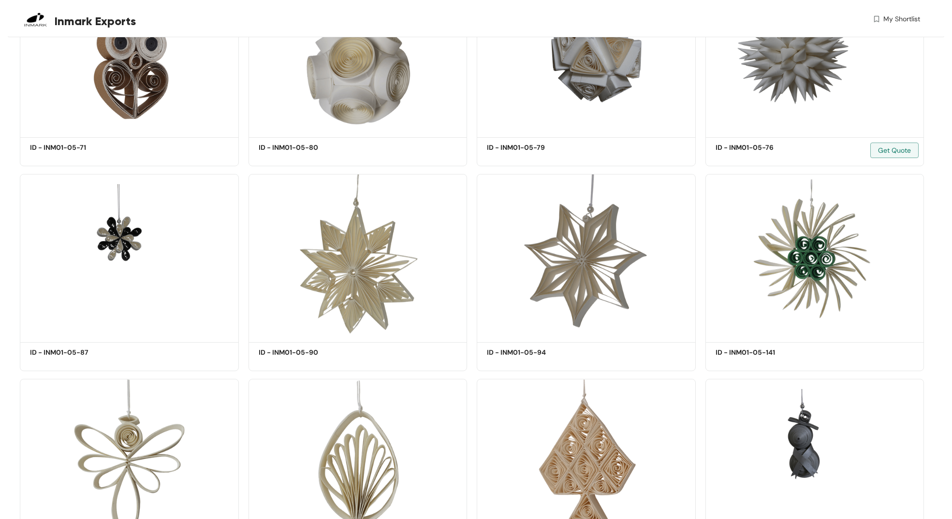
scroll to position [32876, 0]
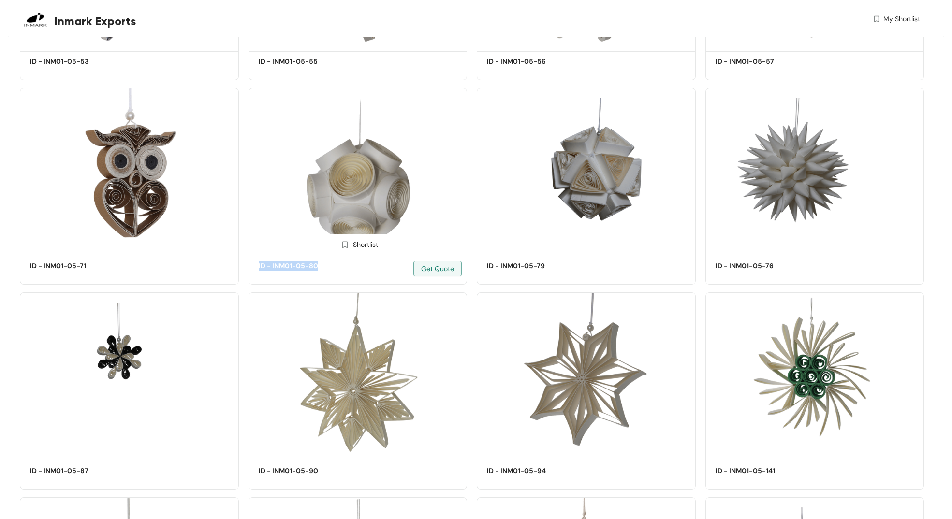
drag, startPoint x: 332, startPoint y: 304, endPoint x: 250, endPoint y: 304, distance: 82.2
click at [250, 284] on div "ID - INM01-05-80 Get Quote" at bounding box center [358, 270] width 218 height 29
copy h5 "ID - INM01-05-80"
drag, startPoint x: 566, startPoint y: 303, endPoint x: 476, endPoint y: 303, distance: 89.9
click at [476, 285] on div "Shortlist ID - INM01-05-79 Get Quote" at bounding box center [586, 182] width 229 height 205
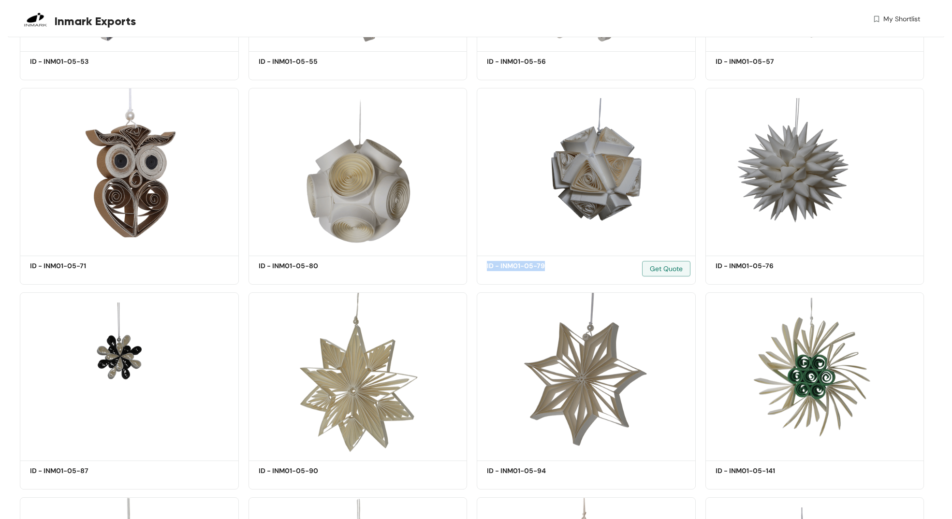
copy h5 "ID - INM01-05-79"
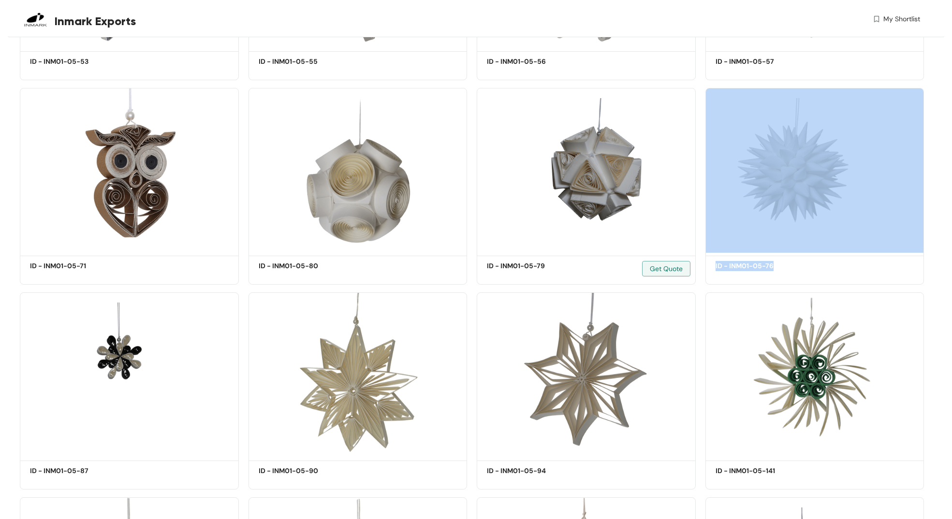
drag, startPoint x: 802, startPoint y: 308, endPoint x: 698, endPoint y: 309, distance: 104.4
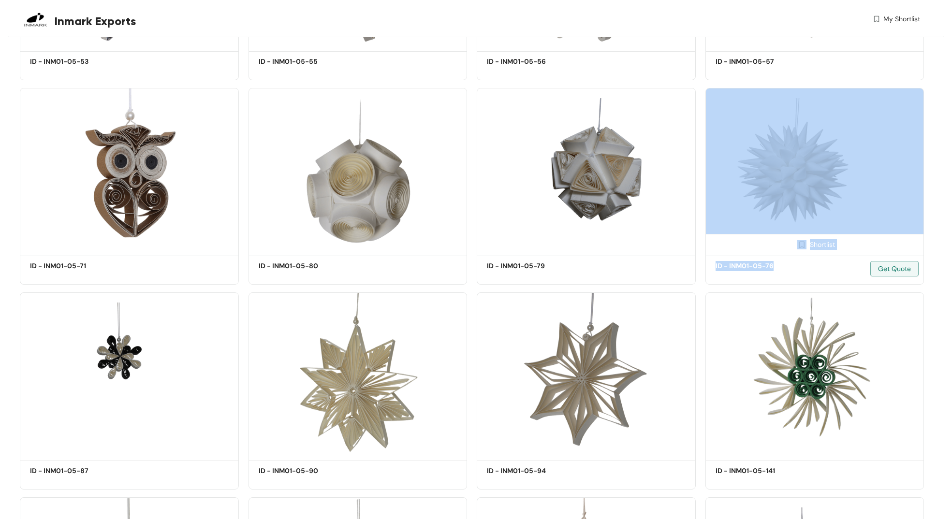
click at [773, 271] on h5 "ID - INM01-05-76" at bounding box center [757, 266] width 82 height 10
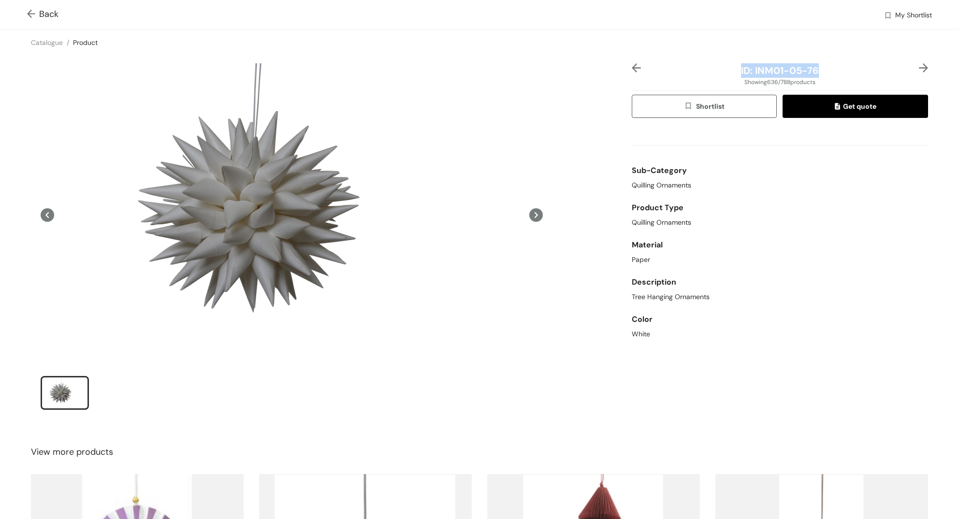
drag, startPoint x: 817, startPoint y: 69, endPoint x: 712, endPoint y: 74, distance: 105.5
click at [712, 74] on div "ID: INM01-05-76" at bounding box center [780, 70] width 247 height 15
click at [35, 11] on img at bounding box center [33, 15] width 12 height 10
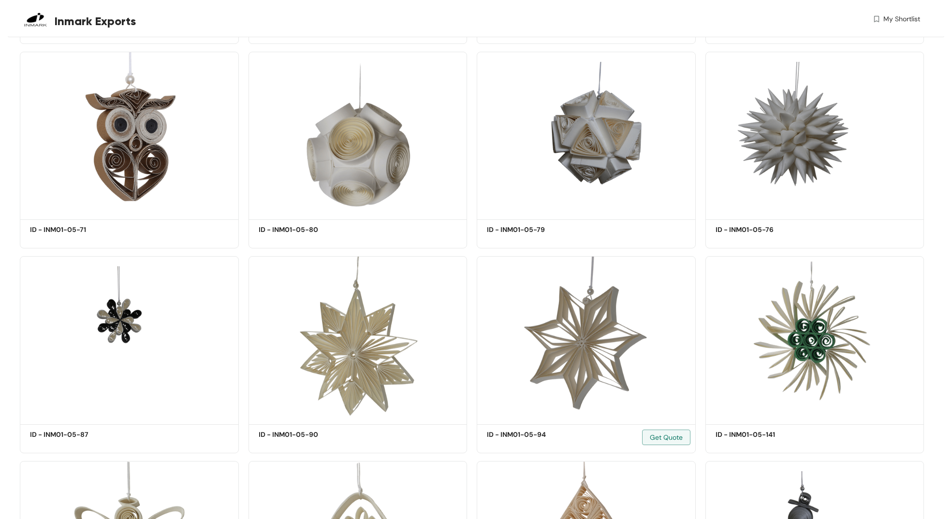
scroll to position [32873, 0]
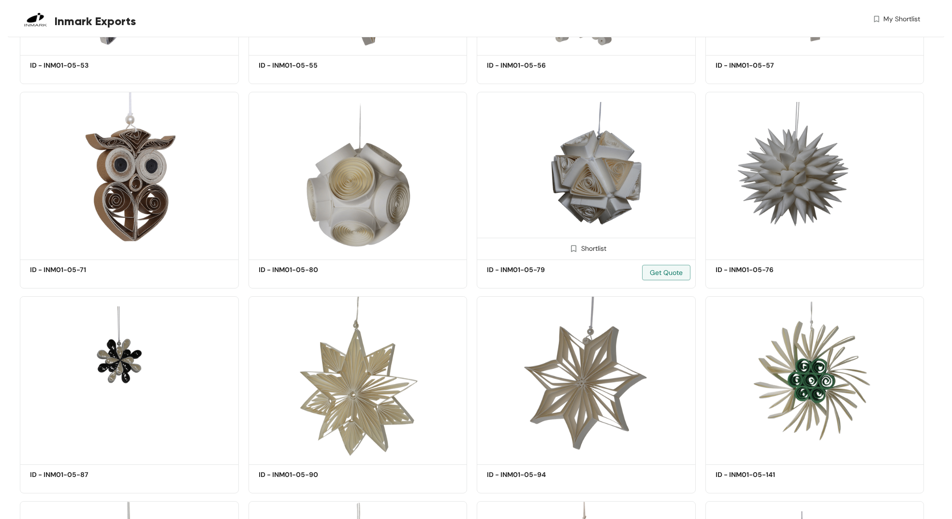
click at [582, 203] on img at bounding box center [586, 174] width 219 height 165
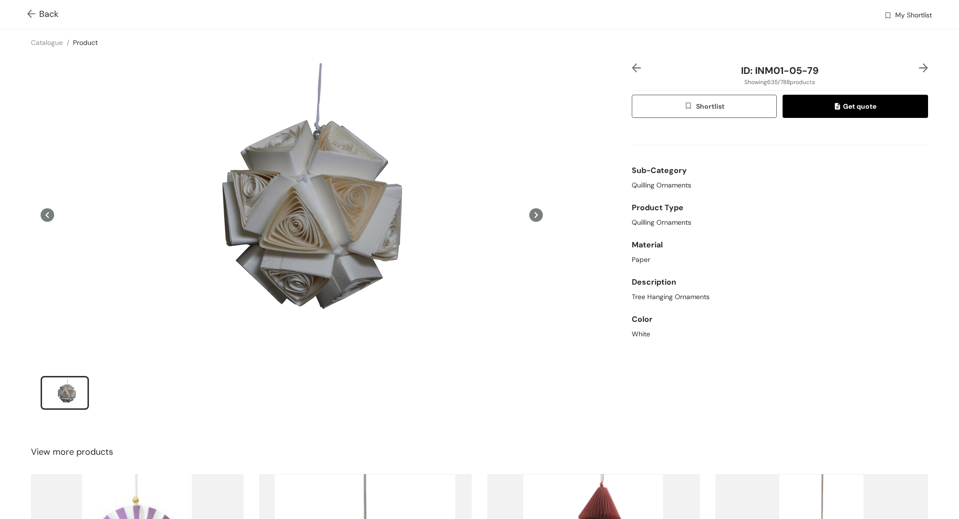
click at [35, 19] on img at bounding box center [33, 15] width 12 height 10
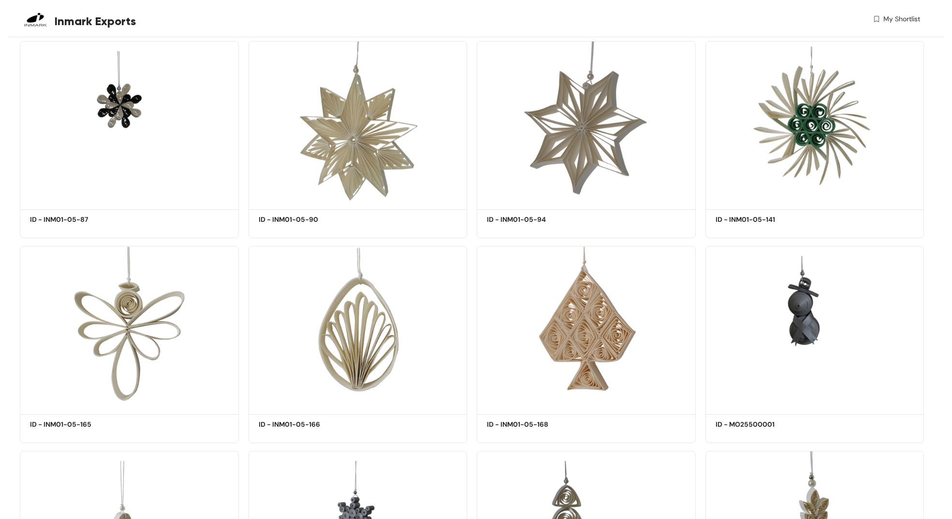
scroll to position [32811, 0]
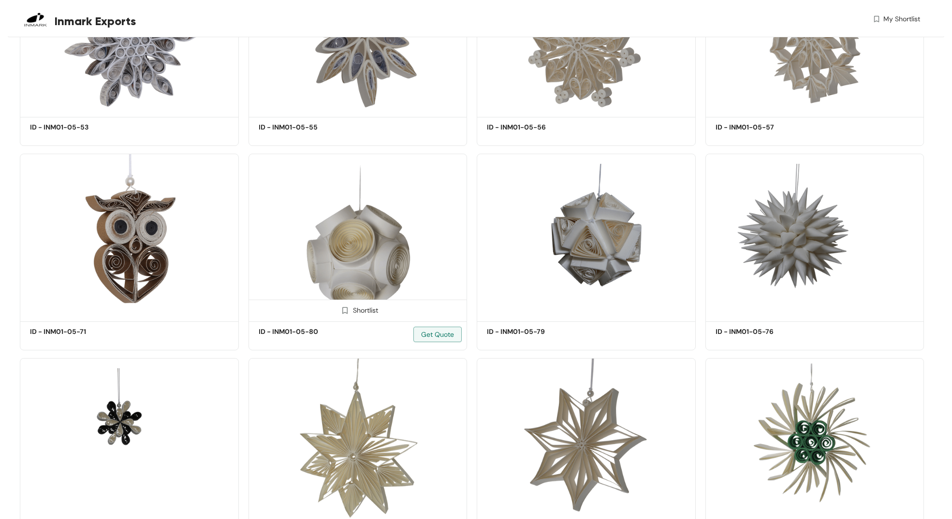
click at [391, 259] on img at bounding box center [357, 236] width 219 height 165
